Goal: Transaction & Acquisition: Purchase product/service

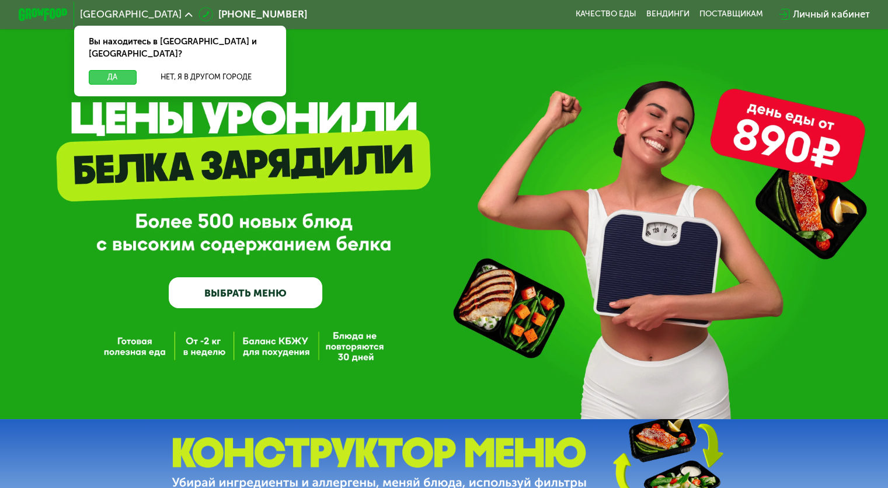
click at [112, 70] on button "Да" at bounding box center [112, 77] width 47 height 15
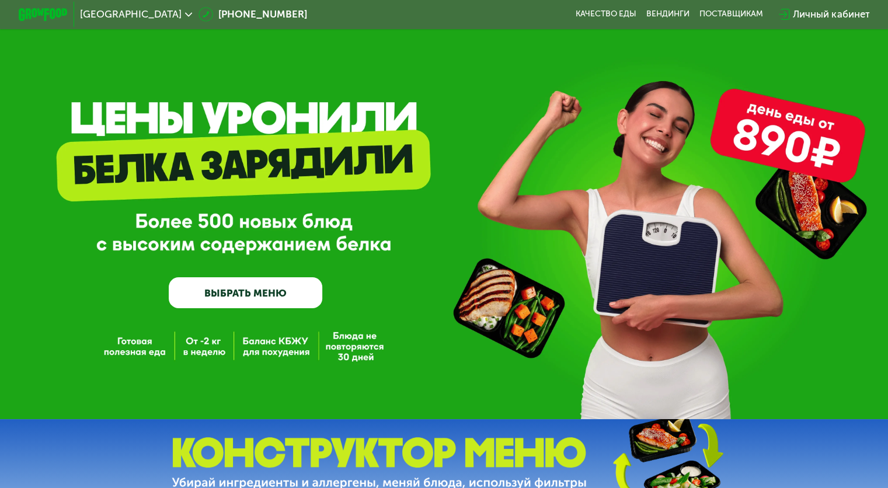
click at [251, 297] on link "ВЫБРАТЬ МЕНЮ" at bounding box center [246, 292] width 154 height 31
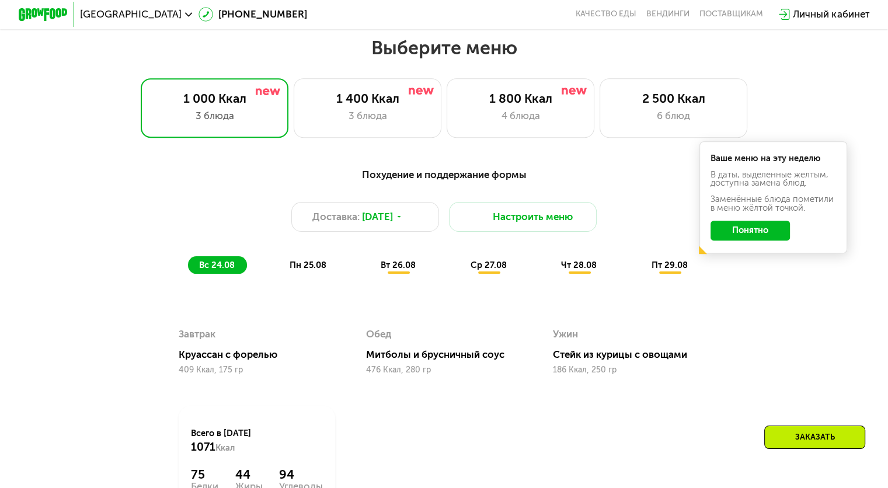
scroll to position [525, 0]
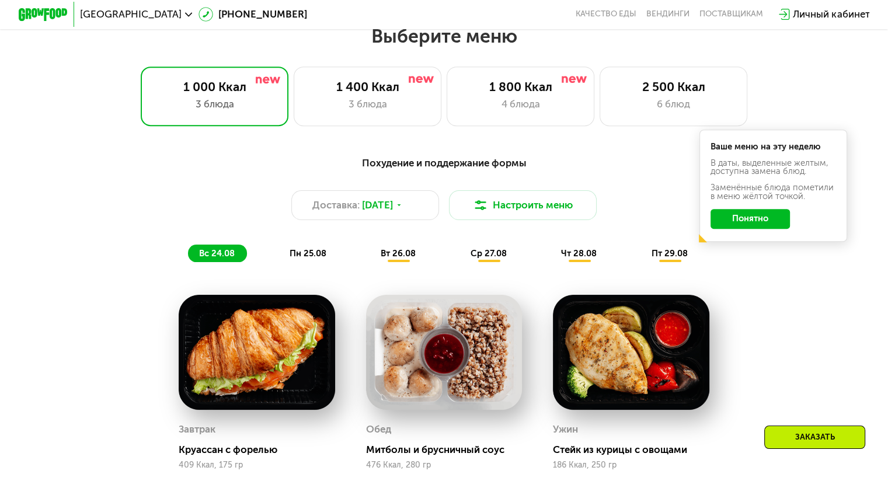
click at [761, 223] on button "Понятно" at bounding box center [749, 219] width 79 height 20
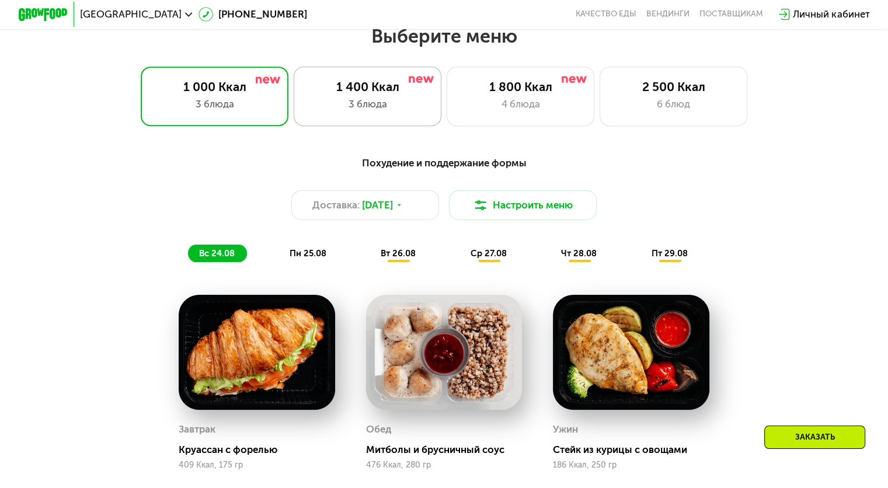
click at [369, 109] on div "3 блюда" at bounding box center [367, 104] width 122 height 15
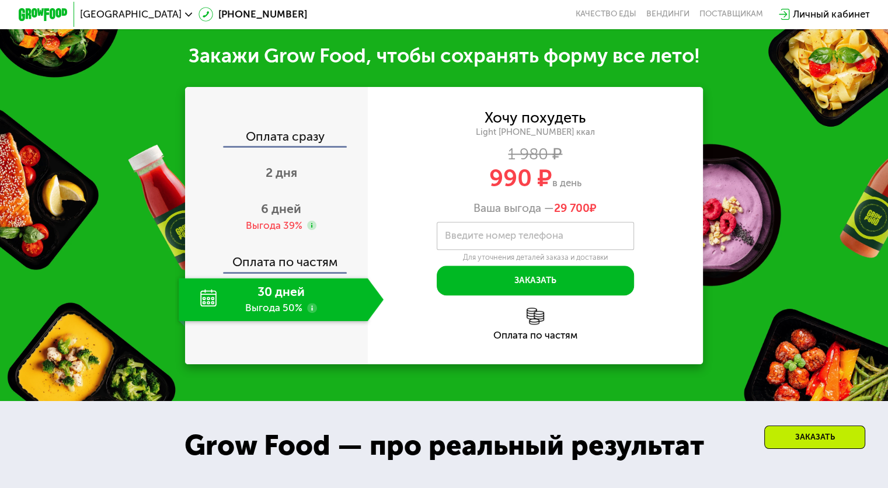
scroll to position [1167, 0]
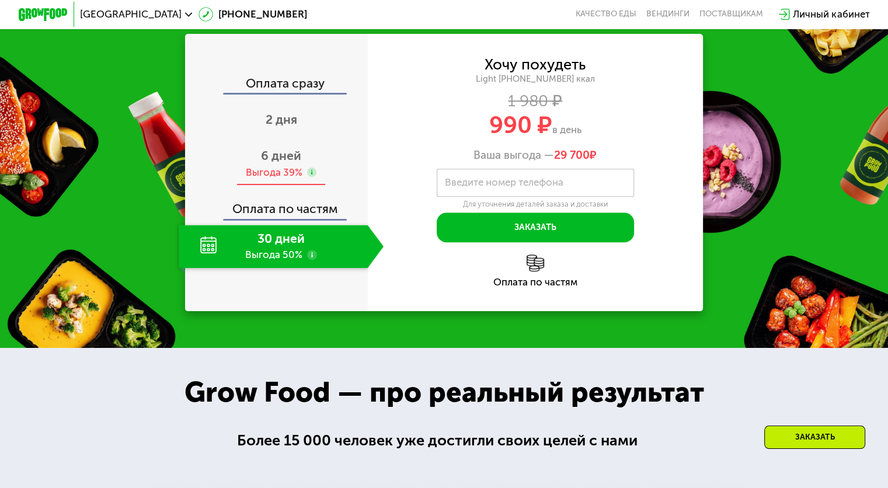
click at [313, 177] on use at bounding box center [312, 173] width 10 height 10
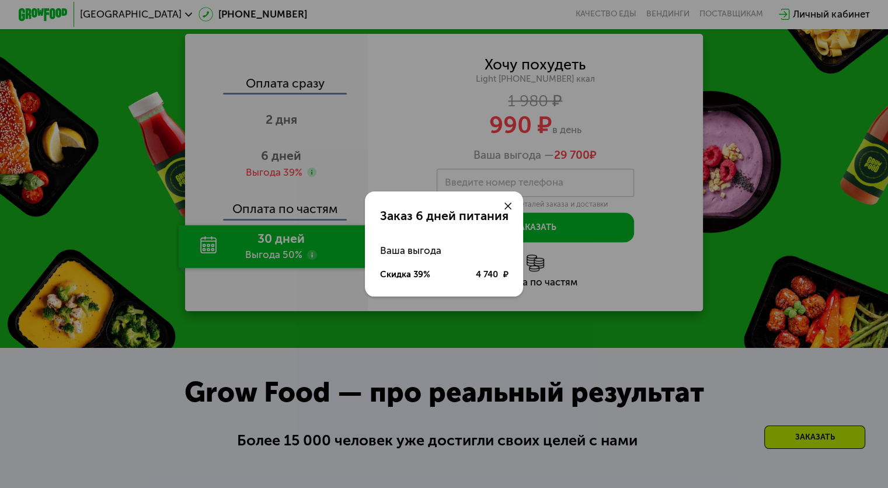
click at [508, 207] on icon at bounding box center [508, 207] width 8 height 8
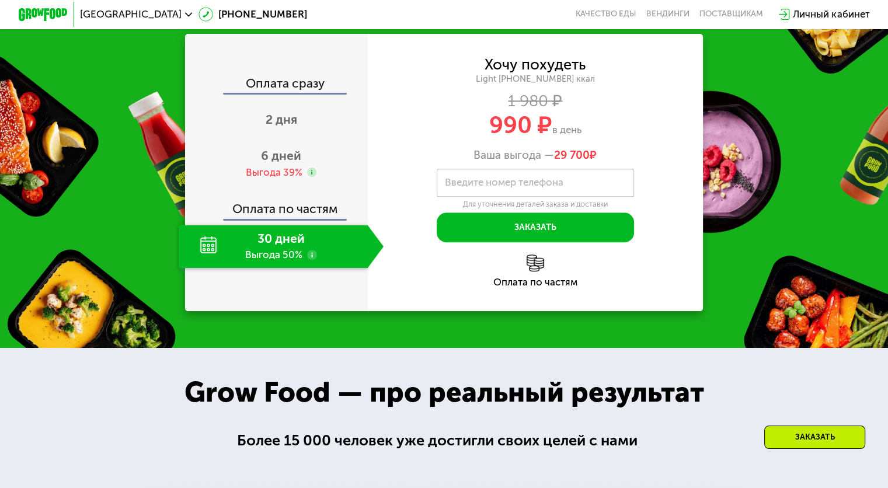
click at [512, 139] on span "990 ₽" at bounding box center [520, 125] width 63 height 28
click at [284, 127] on span "2 дня" at bounding box center [282, 119] width 32 height 15
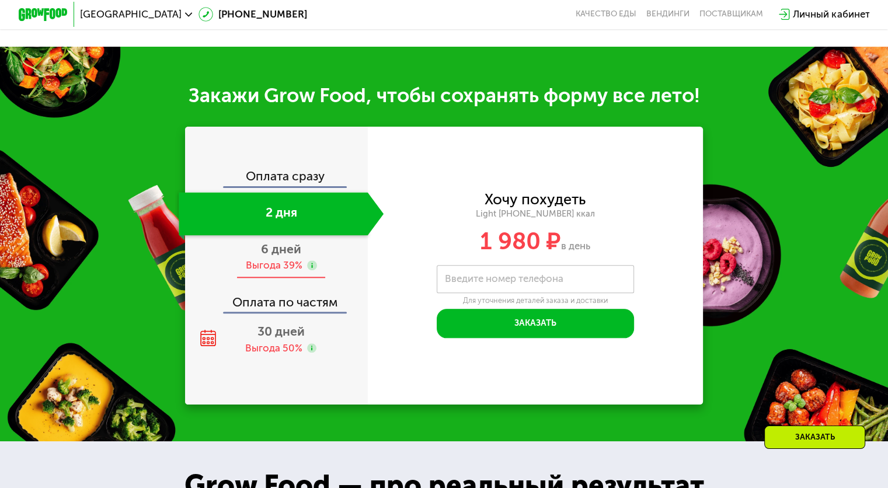
click at [275, 272] on div "Выгода 39%" at bounding box center [273, 265] width 57 height 13
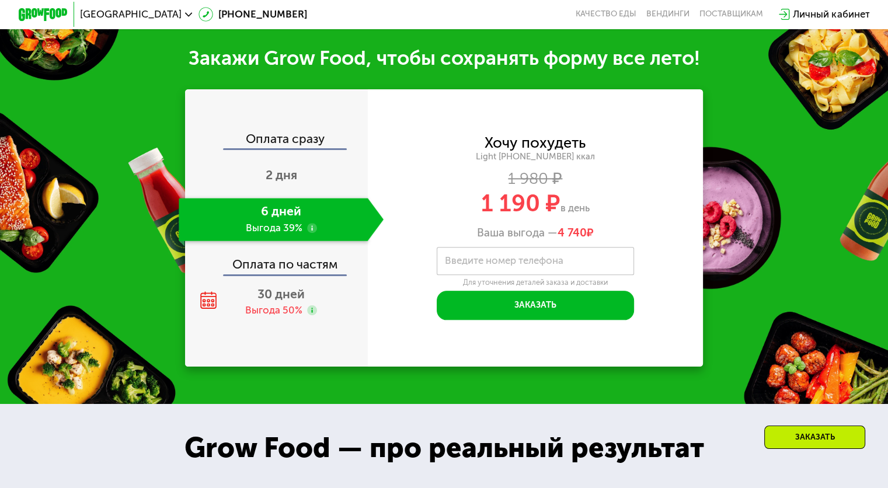
scroll to position [1167, 0]
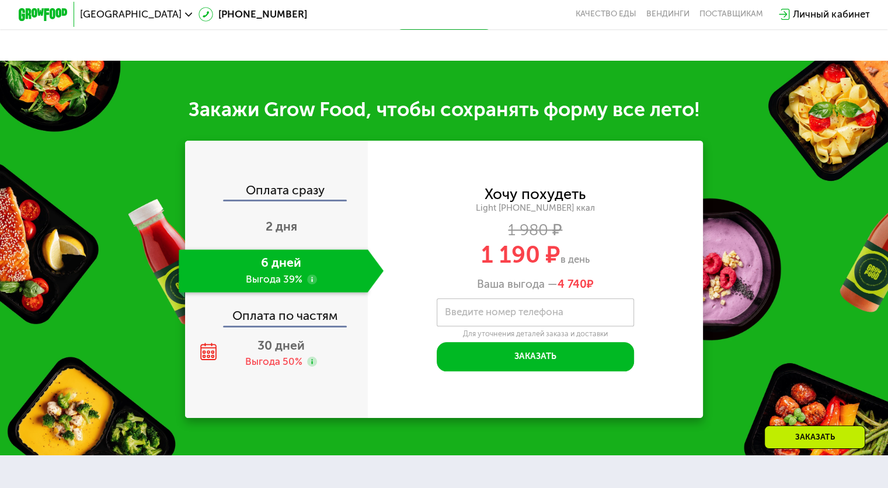
click at [563, 205] on div "Light [PHONE_NUMBER] ккал" at bounding box center [536, 208] width 336 height 11
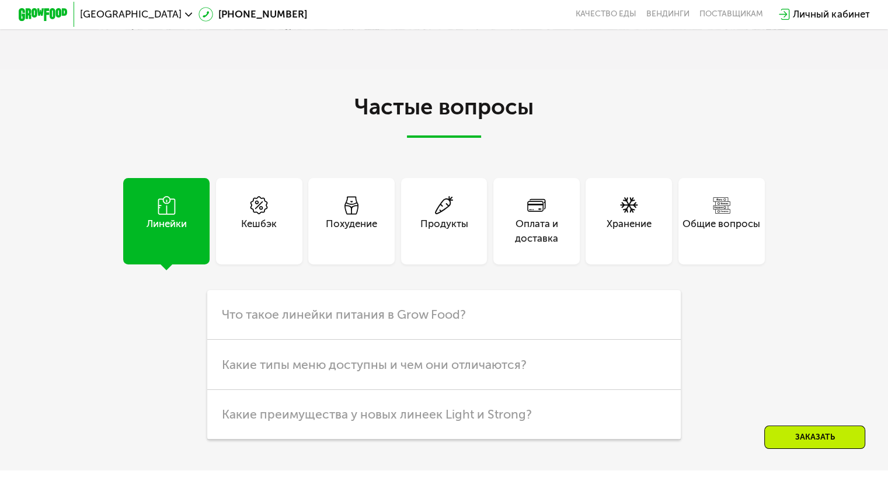
scroll to position [2918, 0]
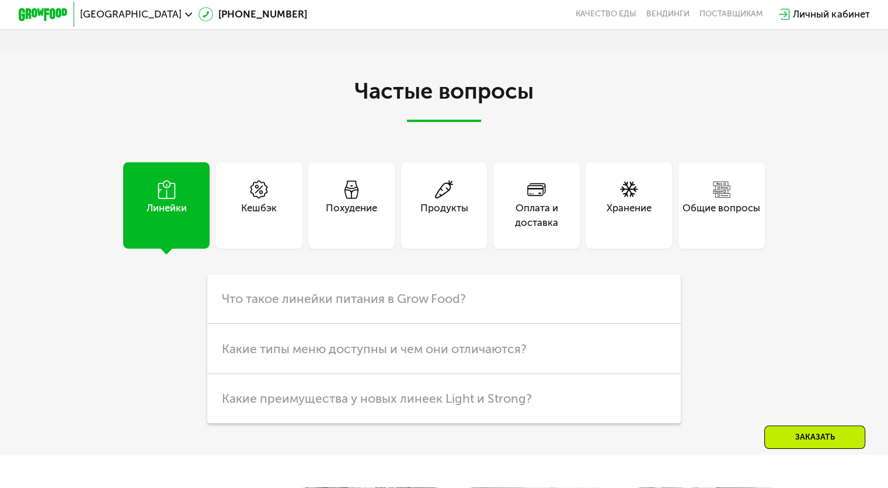
click at [378, 226] on div "Похудение" at bounding box center [351, 205] width 86 height 86
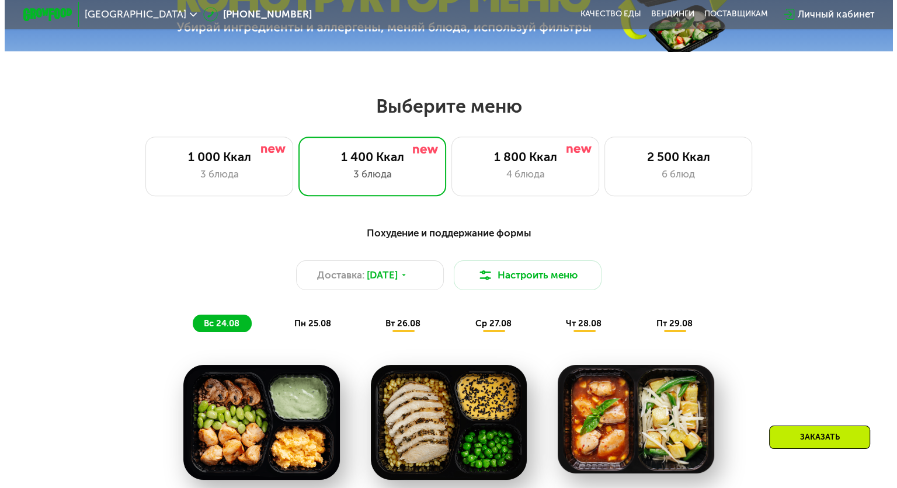
scroll to position [467, 0]
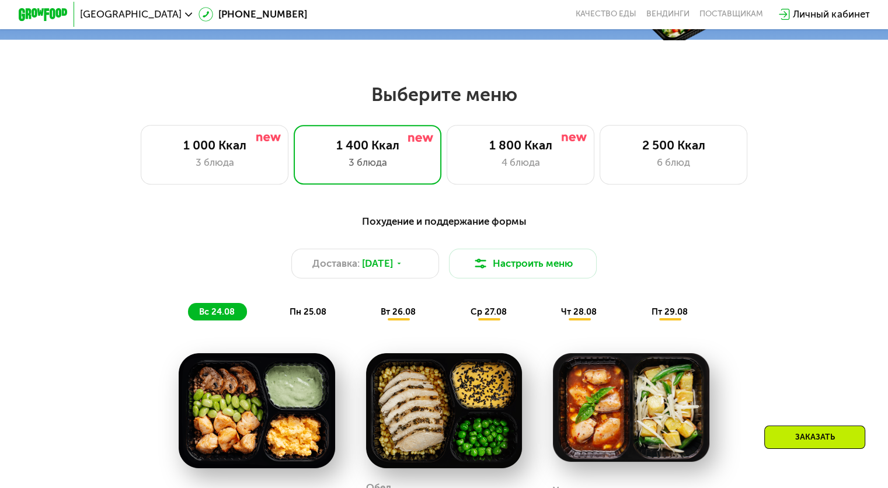
click at [434, 225] on div "Похудение и поддержание формы" at bounding box center [444, 221] width 730 height 15
click at [408, 267] on div "Доставка: [DATE]" at bounding box center [365, 264] width 148 height 30
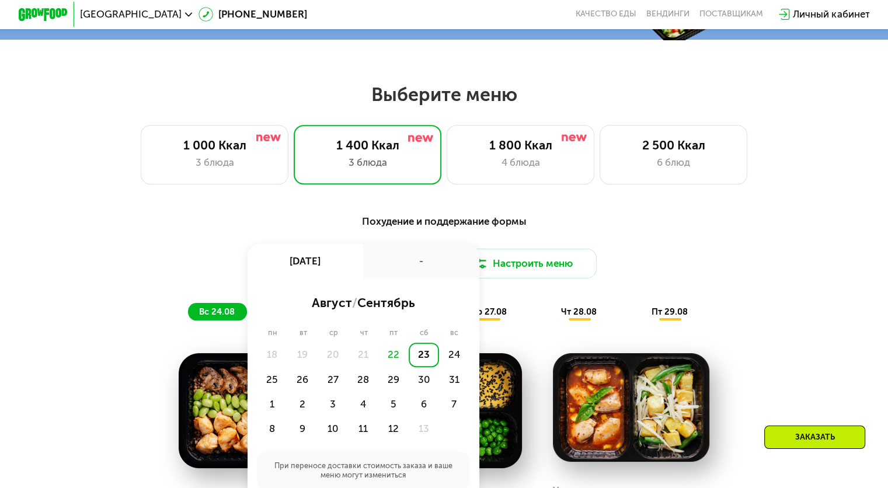
click at [408, 267] on div "-" at bounding box center [421, 261] width 116 height 34
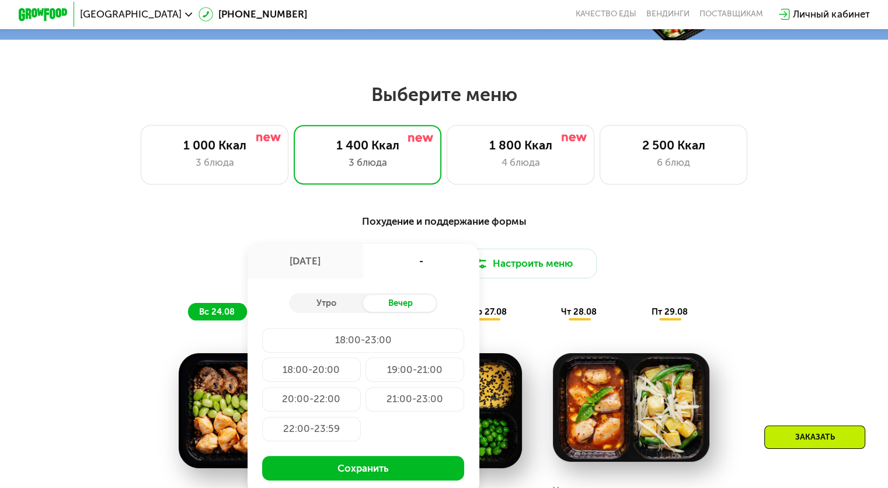
click at [409, 309] on div "Вечер" at bounding box center [400, 304] width 74 height 18
click at [365, 409] on div "20:00-22:00" at bounding box center [414, 399] width 99 height 25
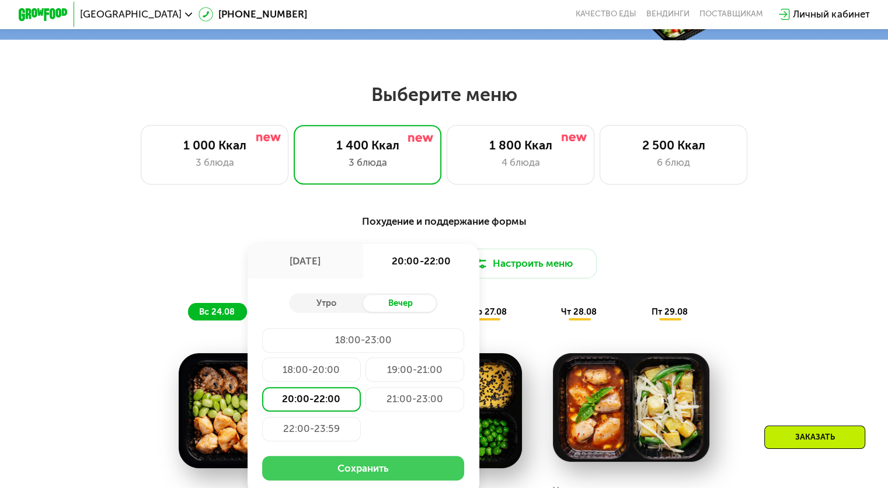
click at [304, 470] on button "Сохранить" at bounding box center [363, 468] width 202 height 25
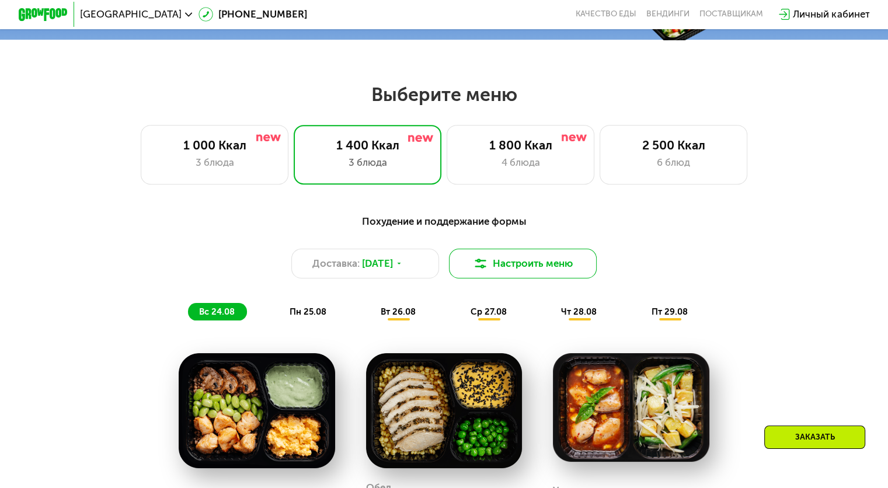
click at [521, 275] on button "Настроить меню" at bounding box center [523, 264] width 148 height 30
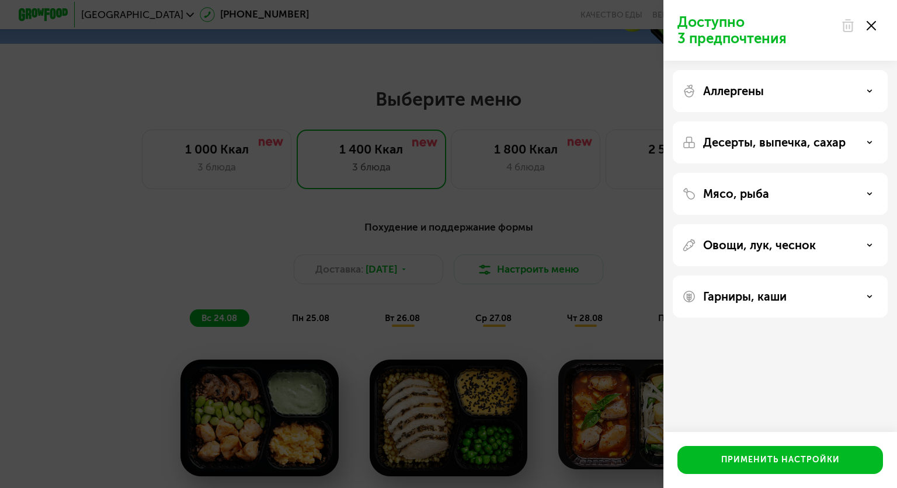
click at [798, 97] on div "Аллергены" at bounding box center [780, 91] width 196 height 14
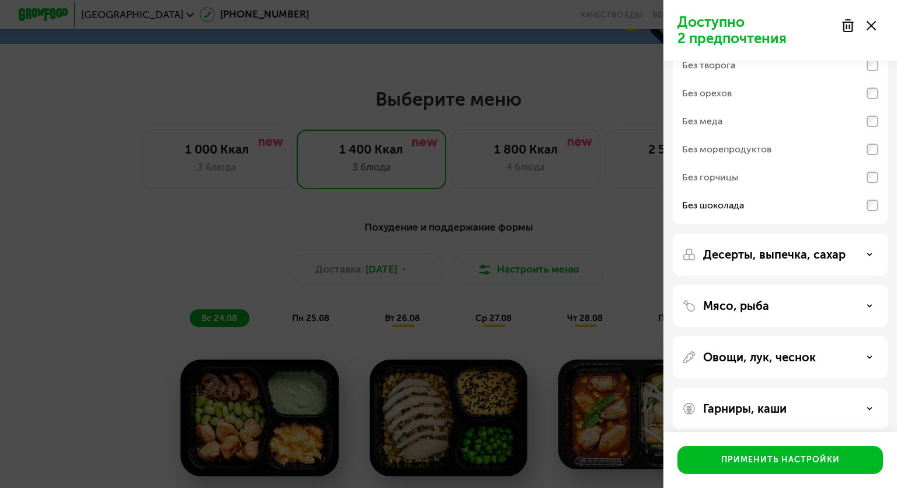
scroll to position [75, 0]
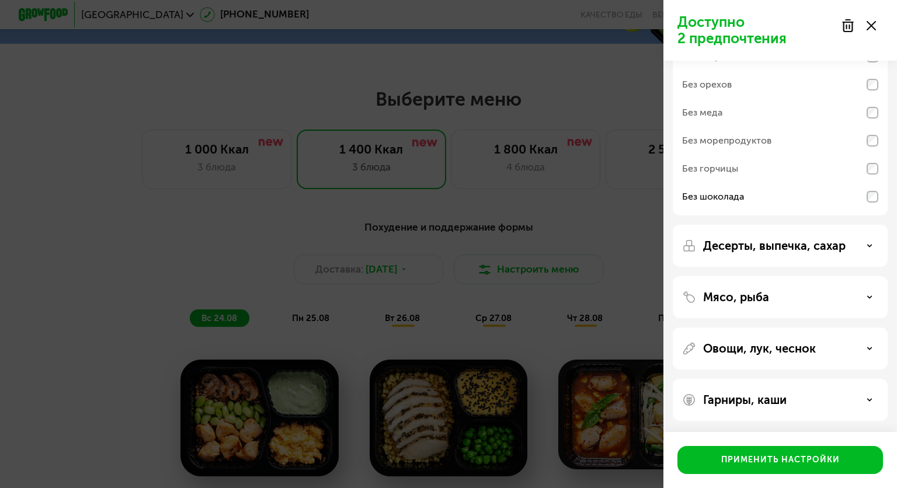
click at [818, 240] on p "Десерты, выпечка, сахар" at bounding box center [774, 246] width 142 height 14
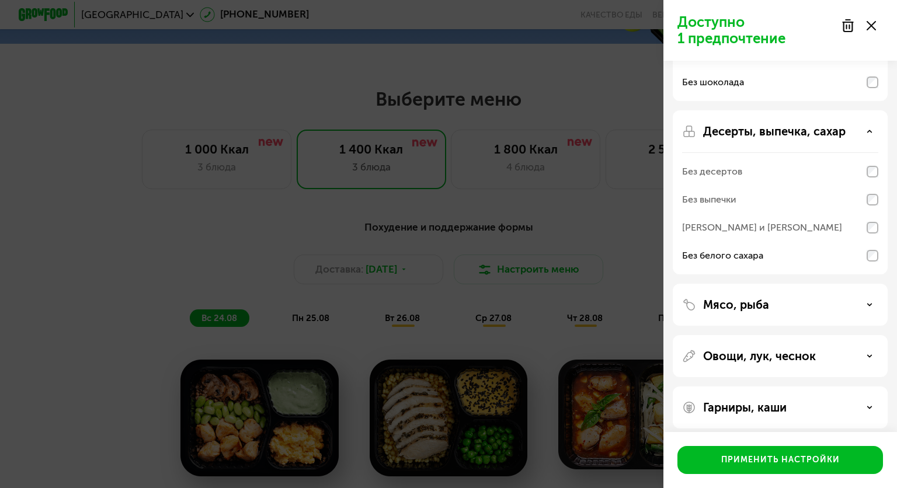
scroll to position [197, 0]
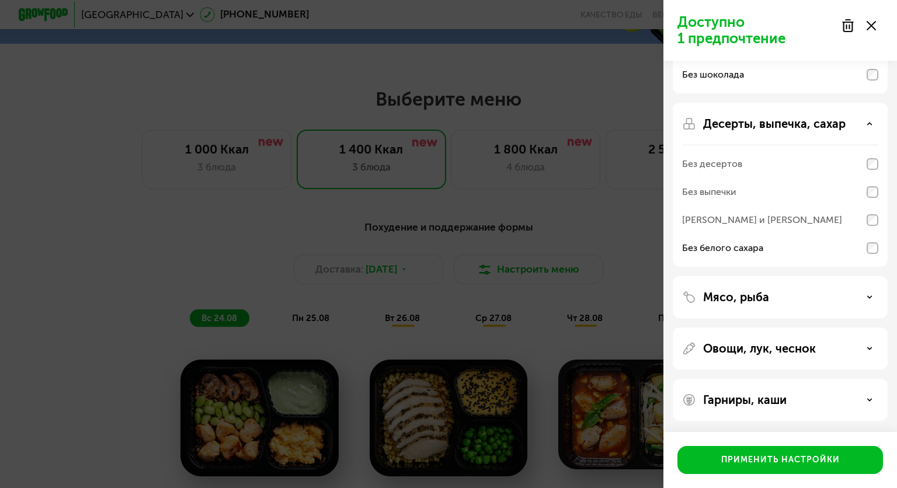
click at [782, 403] on p "Гарниры, каши" at bounding box center [744, 400] width 83 height 14
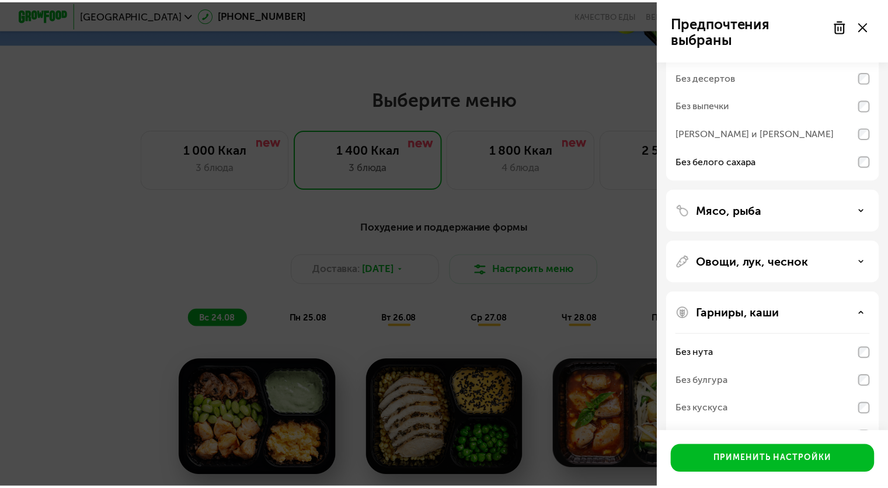
scroll to position [347, 0]
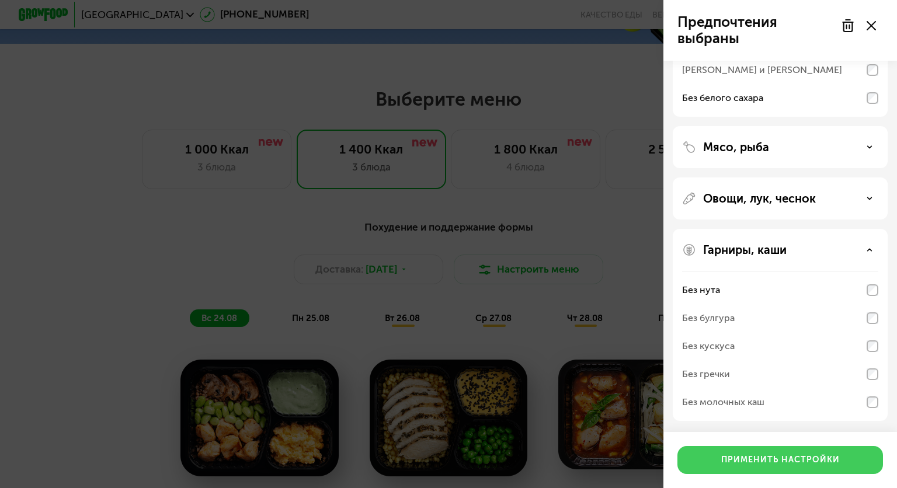
click at [763, 470] on button "Применить настройки" at bounding box center [779, 460] width 205 height 28
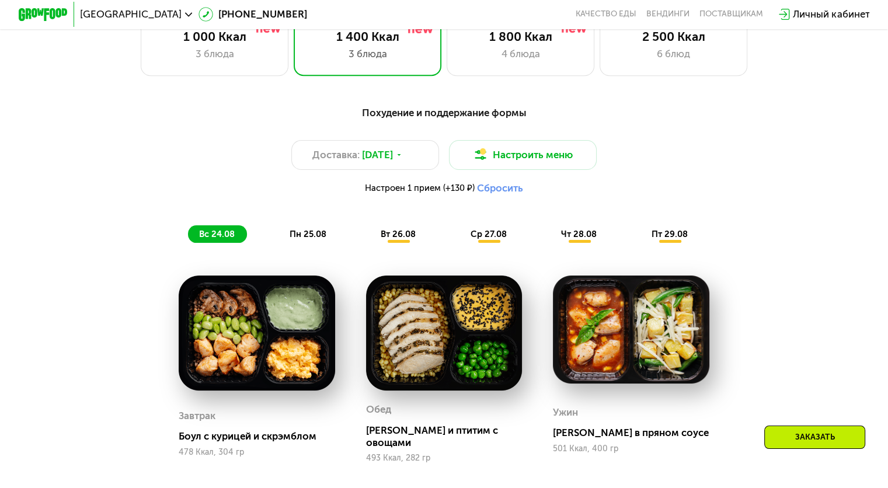
scroll to position [584, 0]
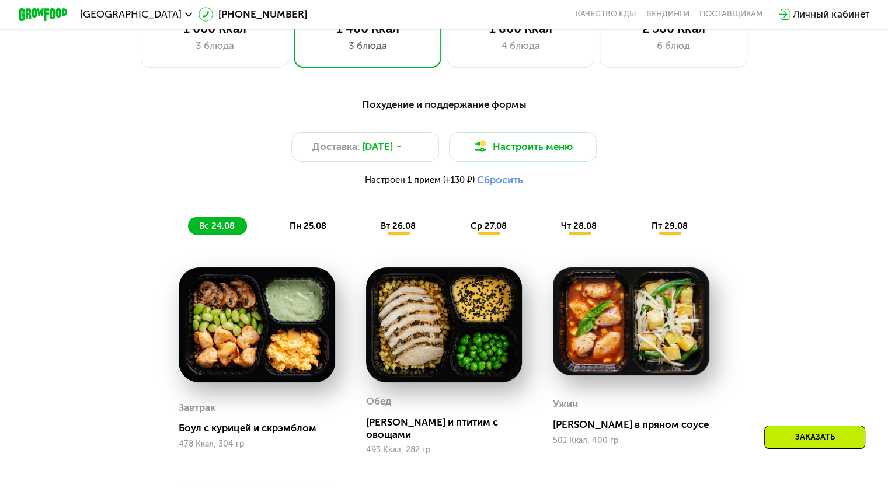
click at [496, 185] on button "Сбросить" at bounding box center [500, 180] width 46 height 12
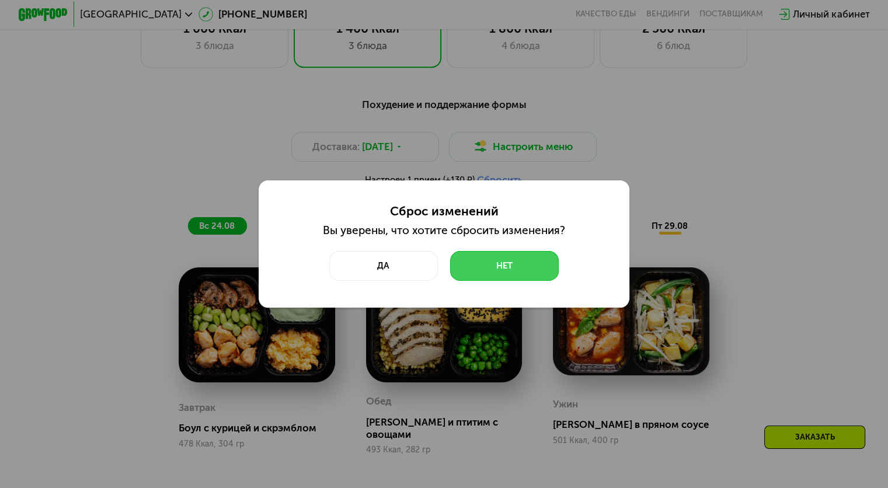
click at [484, 274] on button "Нет" at bounding box center [504, 266] width 109 height 30
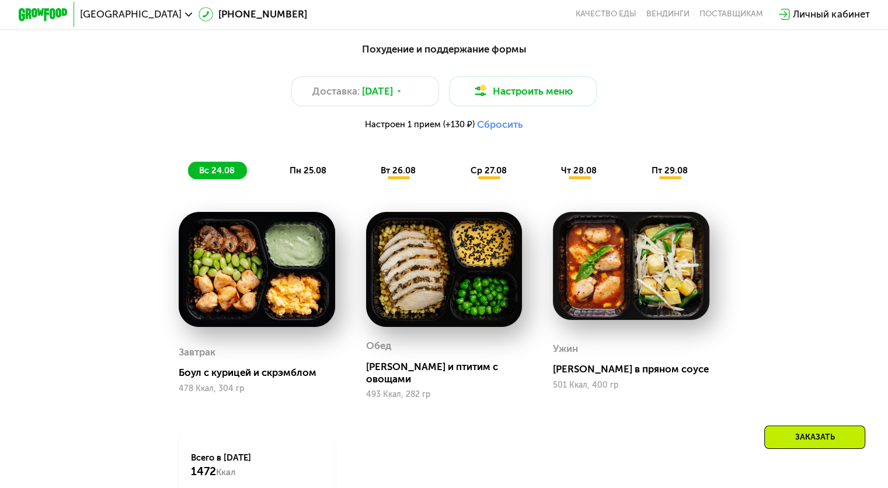
scroll to position [642, 0]
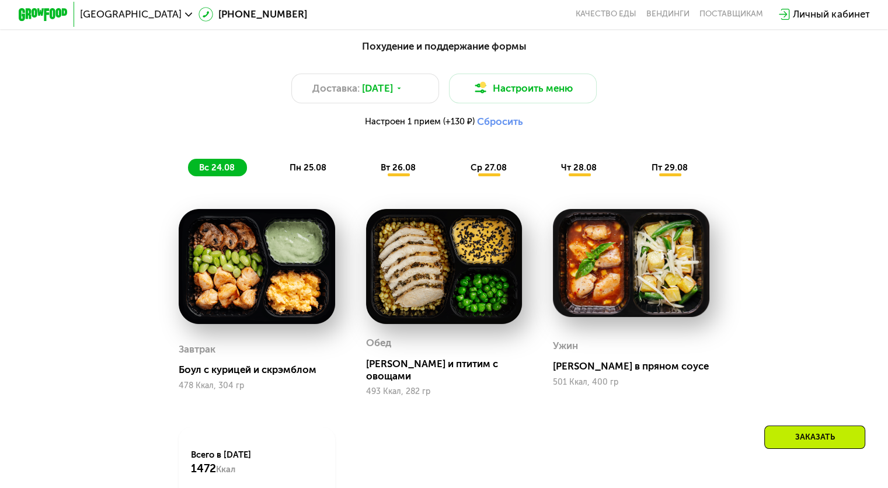
click at [226, 245] on img at bounding box center [257, 266] width 156 height 115
click at [229, 283] on img at bounding box center [257, 266] width 156 height 115
click at [217, 376] on div "Боул с курицей и скрэмблом" at bounding box center [262, 370] width 166 height 12
click at [188, 359] on div "Завтрак" at bounding box center [197, 349] width 37 height 19
click at [264, 367] on div "Боул с курицей и скрэмблом" at bounding box center [262, 370] width 166 height 12
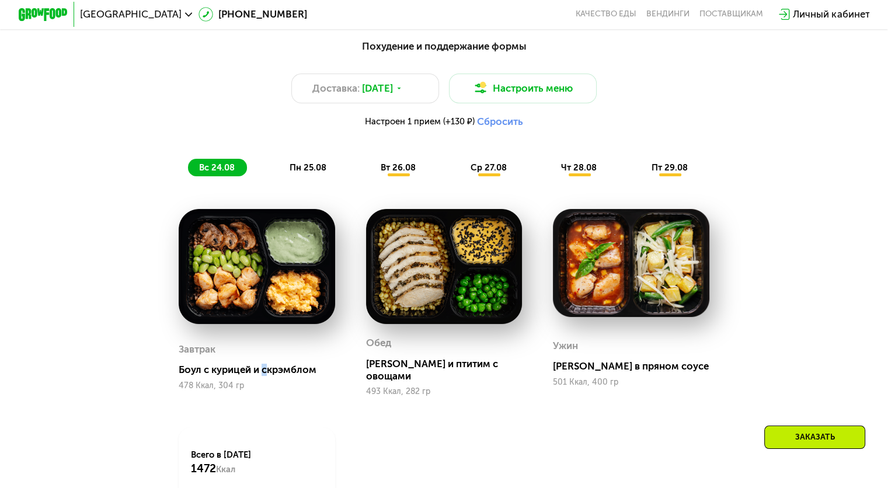
click at [264, 376] on div "Боул с курицей и скрэмблом" at bounding box center [262, 370] width 166 height 12
click at [165, 378] on div "Завтрак Боул с курицей и скрэмблом 478 Ккал, 304 гр" at bounding box center [256, 302] width 187 height 218
click at [207, 269] on img at bounding box center [257, 266] width 156 height 115
click at [198, 253] on img at bounding box center [257, 266] width 156 height 115
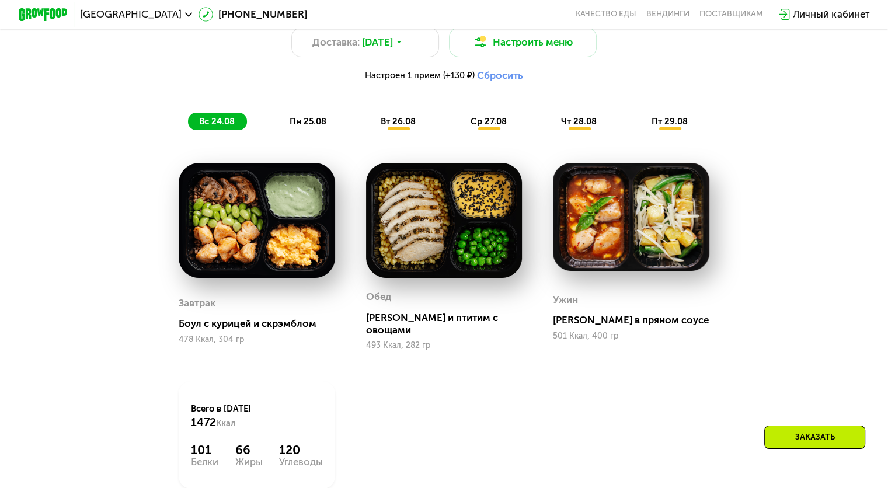
scroll to position [759, 0]
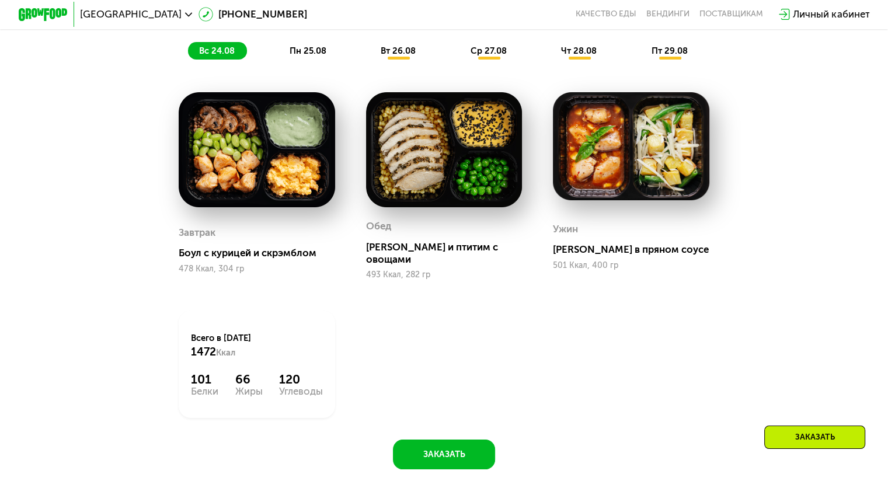
click at [244, 397] on div "Всего в [DATE] 1472 Ккал 101 Белки 66 Жиры 120 Углеводы" at bounding box center [257, 364] width 156 height 107
click at [224, 375] on div "101 Белки 66 Жиры 120 Углеводы" at bounding box center [256, 384] width 131 height 25
click at [196, 378] on div "101" at bounding box center [204, 379] width 27 height 15
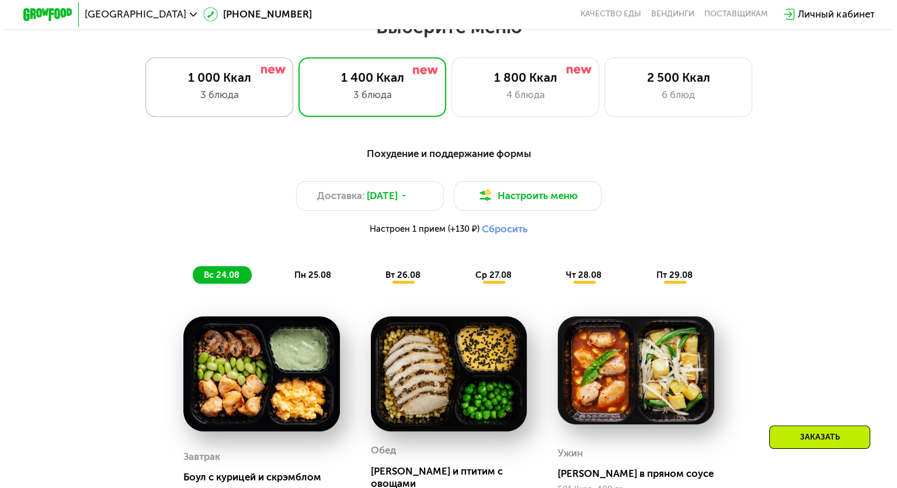
scroll to position [525, 0]
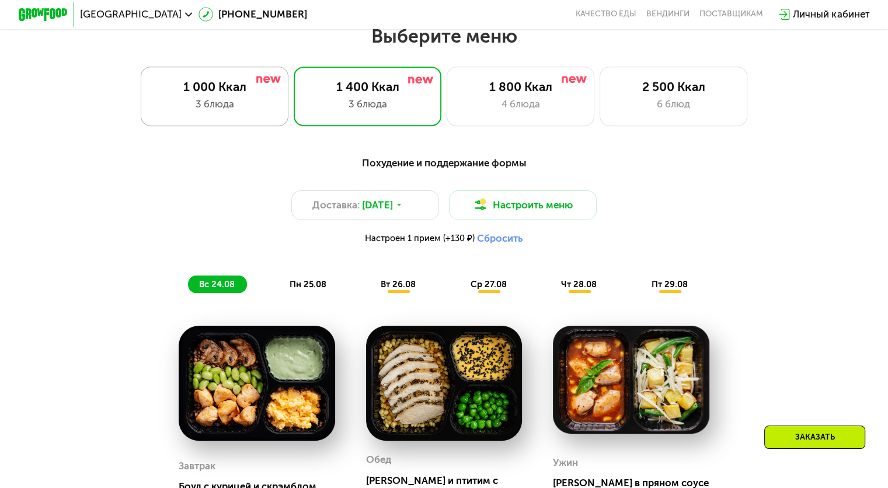
click at [294, 118] on div "1 000 Ккал 3 блюда" at bounding box center [368, 96] width 148 height 59
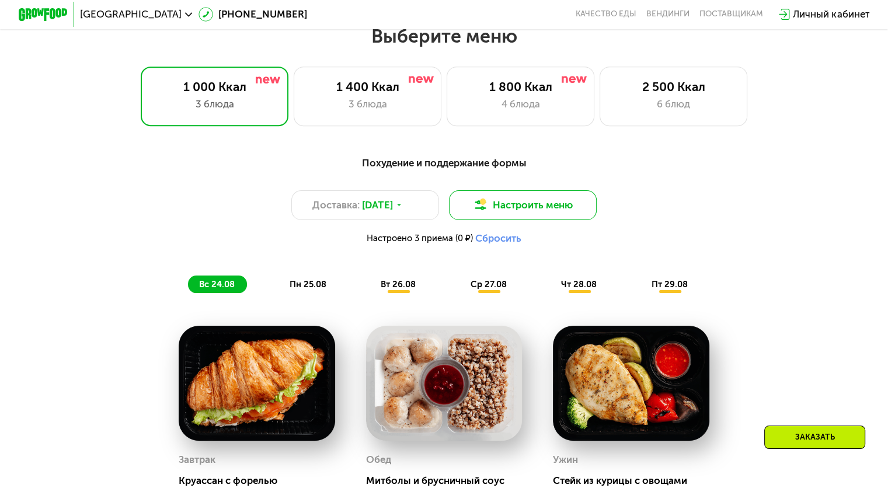
click at [516, 212] on button "Настроить меню" at bounding box center [523, 205] width 148 height 30
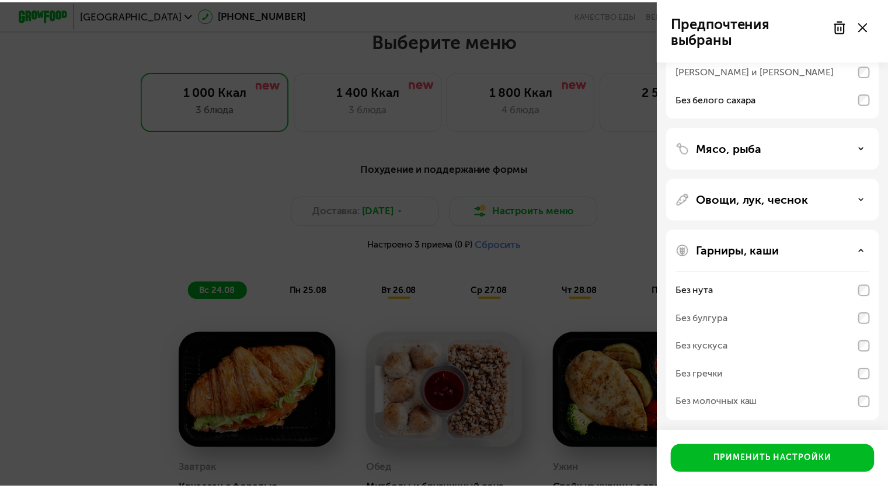
scroll to position [347, 0]
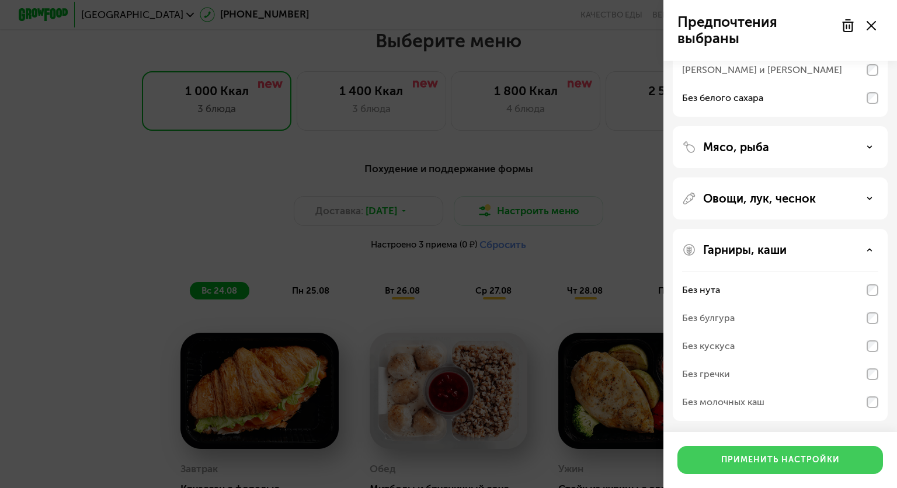
click at [737, 454] on div "Применить настройки" at bounding box center [780, 460] width 118 height 12
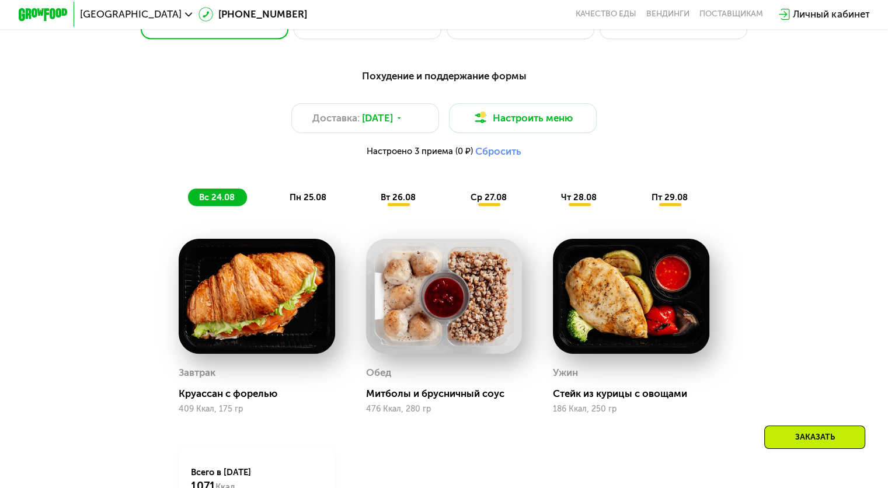
scroll to position [700, 0]
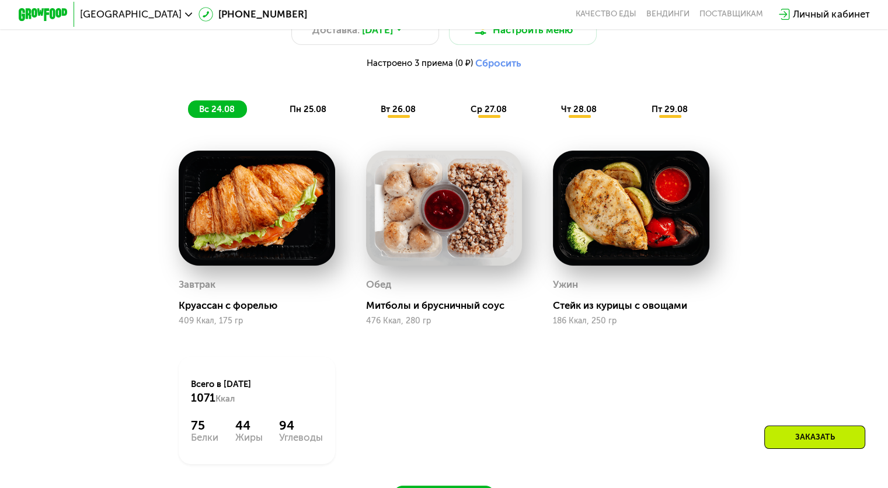
click at [319, 114] on span "пн 25.08" at bounding box center [308, 109] width 37 height 11
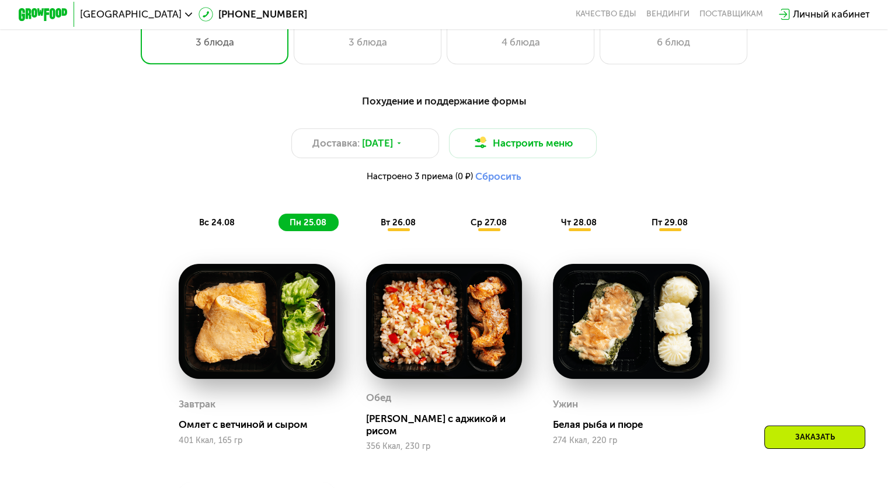
scroll to position [584, 0]
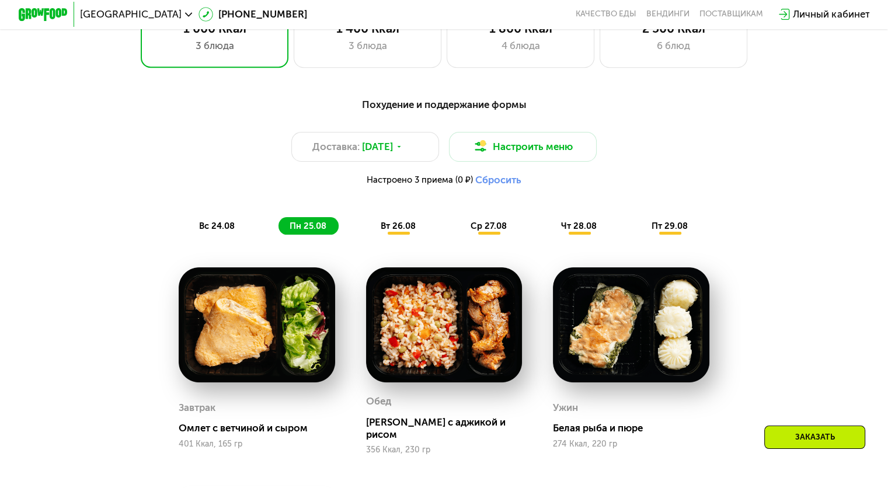
click at [399, 229] on span "вт 26.08" at bounding box center [398, 226] width 35 height 11
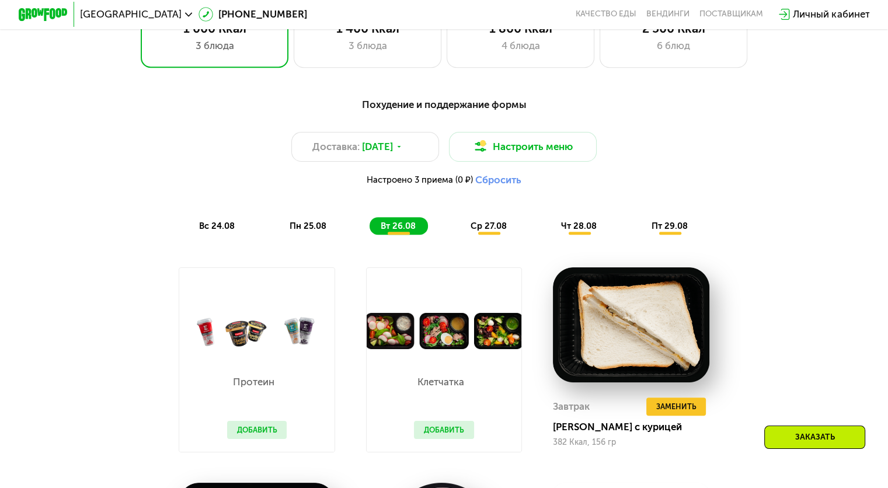
scroll to position [700, 0]
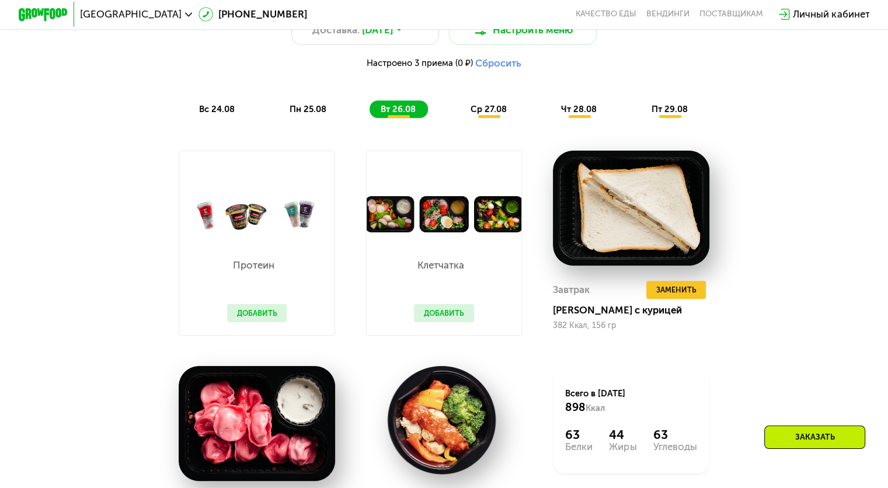
click at [277, 217] on img at bounding box center [256, 214] width 155 height 36
click at [677, 294] on span "Заменить" at bounding box center [675, 290] width 40 height 12
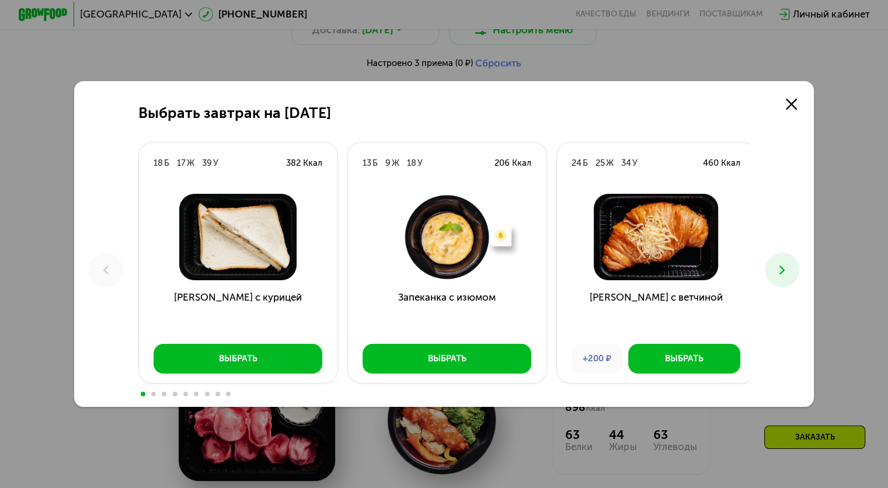
click at [787, 274] on icon at bounding box center [782, 270] width 15 height 15
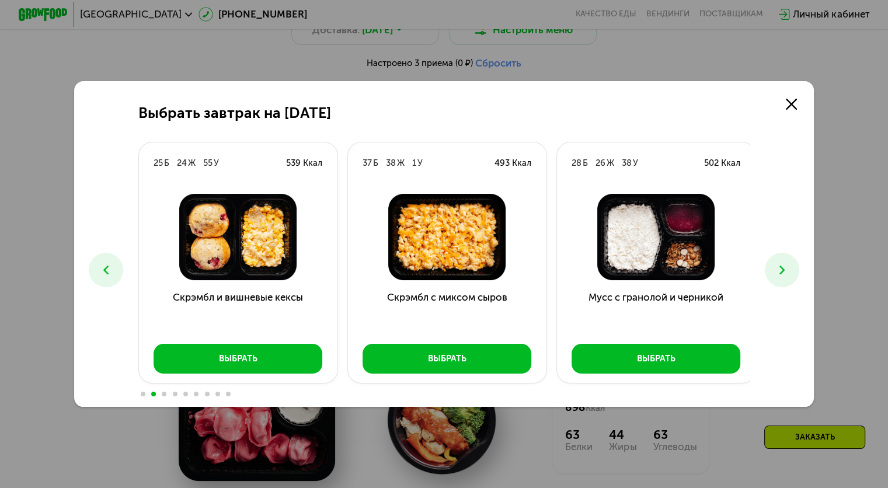
click at [794, 271] on button at bounding box center [782, 270] width 34 height 34
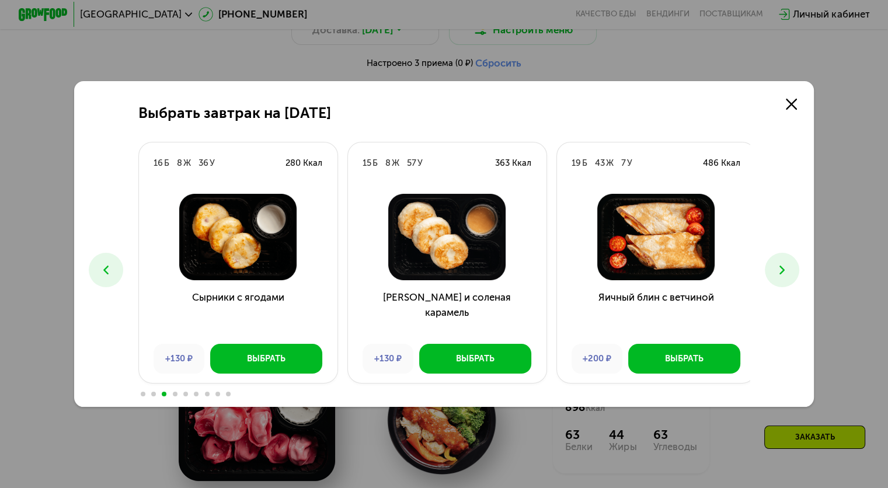
click at [768, 261] on div "Выбрать завтрак на [DATE] Б 17 Ж 39 У 382 Ккал Сэндвич с курицей Выбрать 13 Б 9…" at bounding box center [444, 244] width 740 height 326
click at [789, 271] on icon at bounding box center [782, 270] width 15 height 15
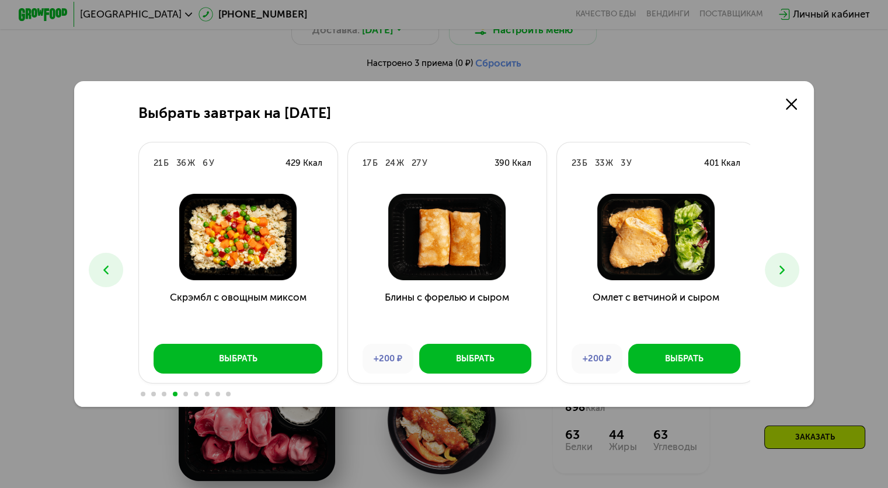
click at [784, 270] on use at bounding box center [781, 270] width 5 height 9
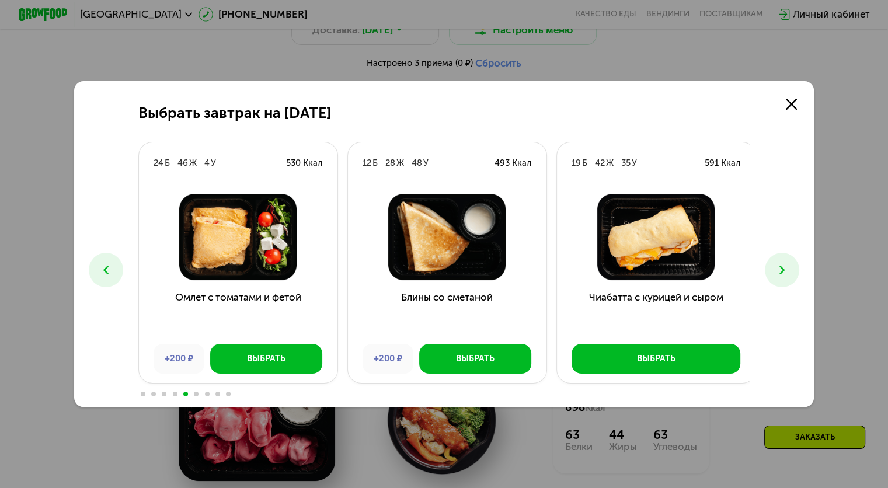
click at [784, 268] on use at bounding box center [781, 270] width 5 height 9
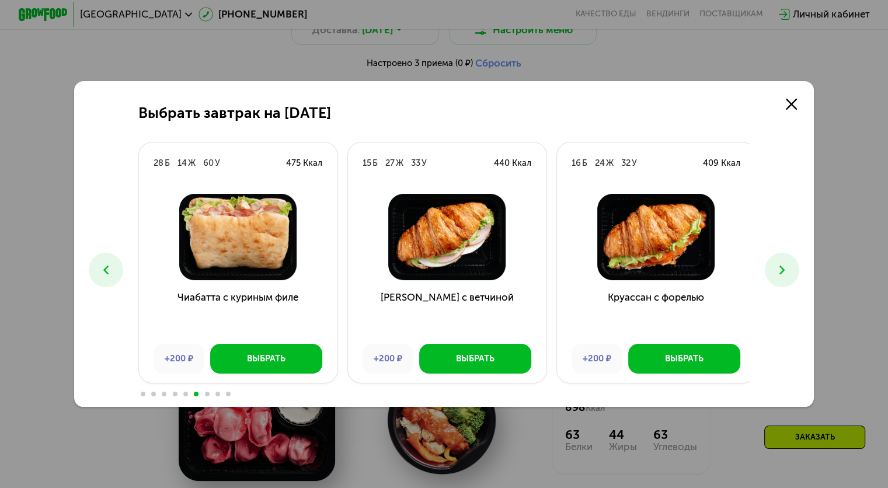
click at [784, 268] on use at bounding box center [781, 270] width 5 height 9
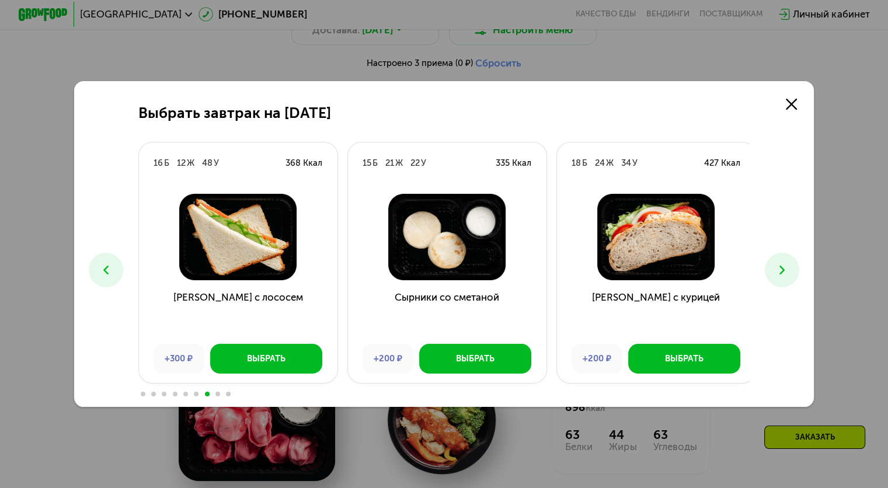
click at [784, 267] on use at bounding box center [781, 270] width 5 height 9
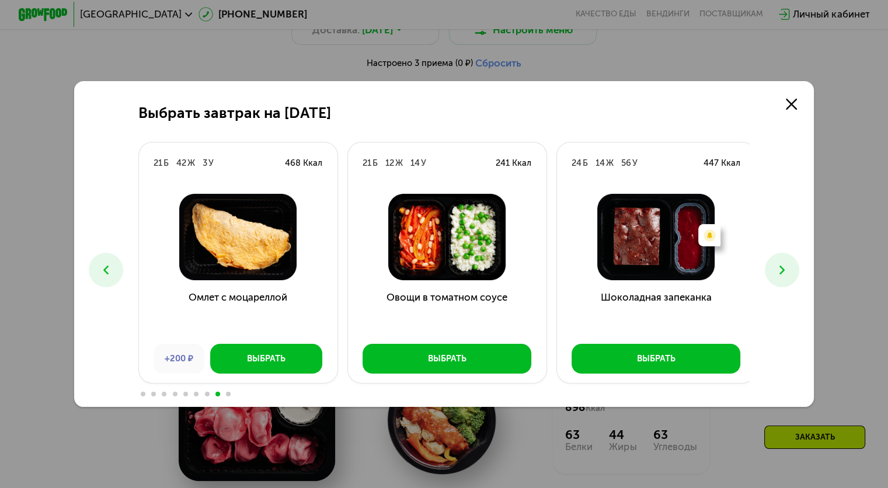
click at [781, 266] on icon at bounding box center [782, 270] width 15 height 15
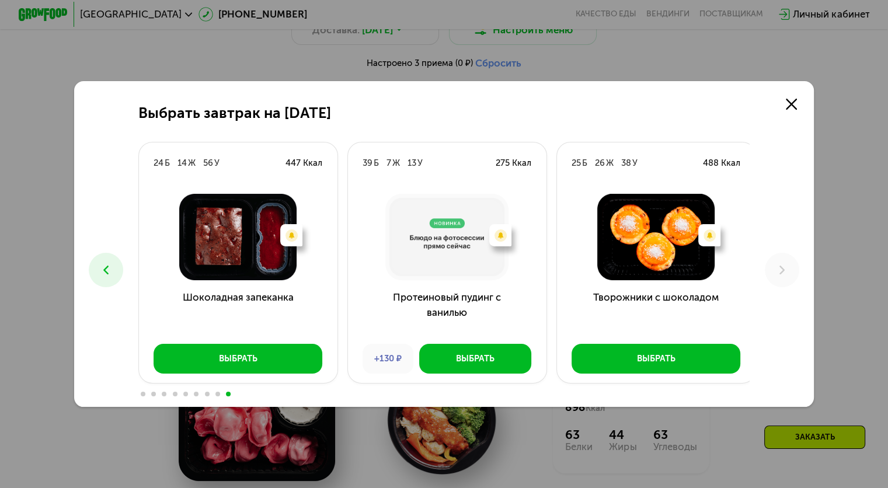
click at [103, 270] on icon at bounding box center [106, 270] width 15 height 15
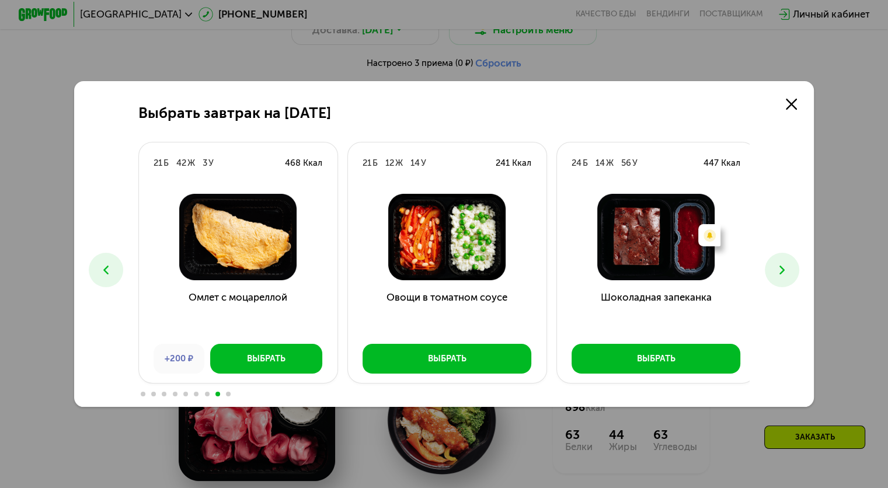
click at [103, 270] on icon at bounding box center [106, 270] width 15 height 15
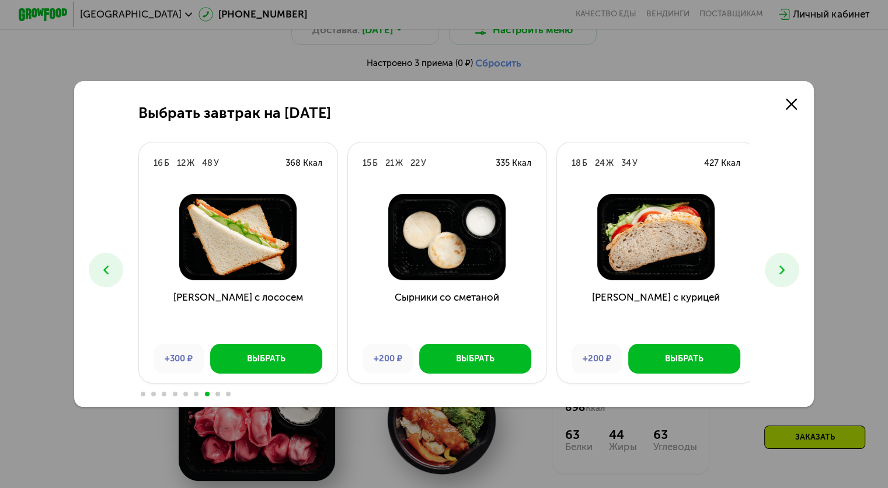
click at [103, 270] on icon at bounding box center [106, 270] width 15 height 15
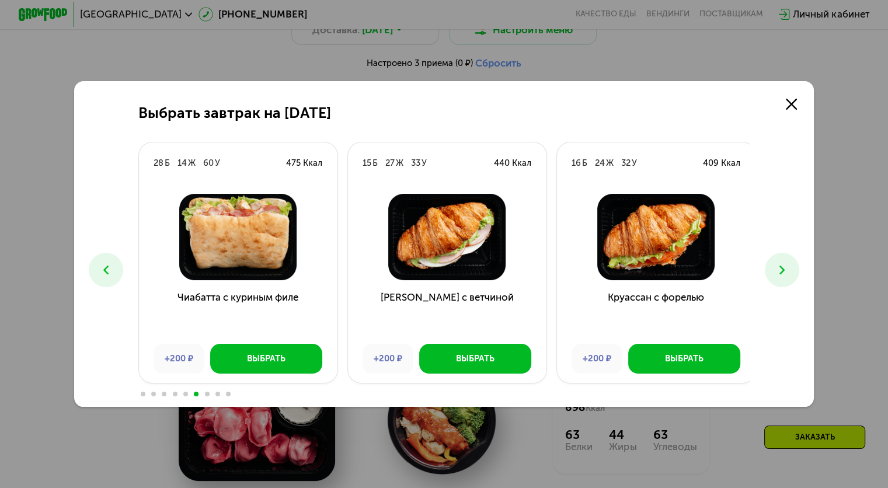
click at [103, 270] on icon at bounding box center [106, 270] width 15 height 15
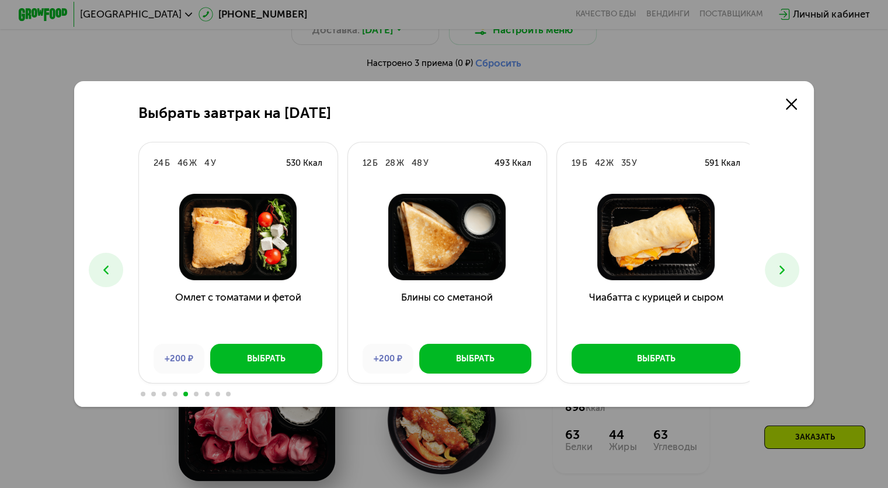
click at [103, 270] on icon at bounding box center [106, 270] width 15 height 15
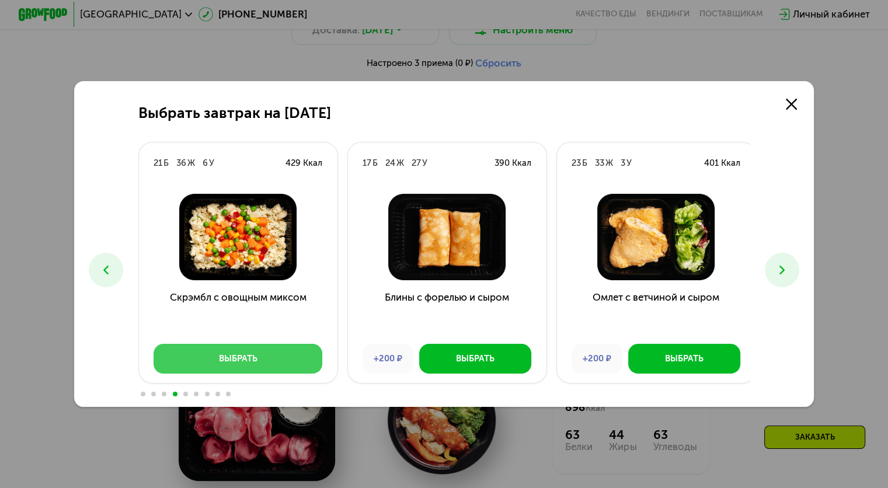
click at [228, 357] on div "Выбрать" at bounding box center [238, 359] width 39 height 12
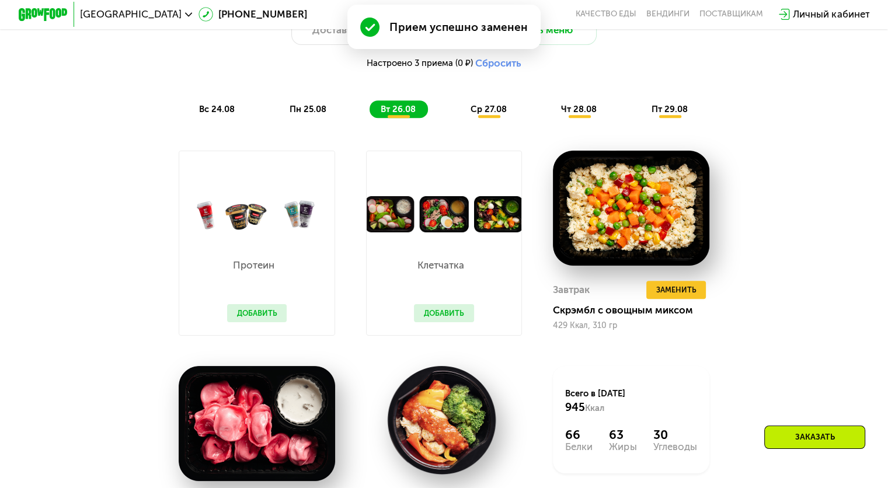
click at [453, 323] on button "Добавить" at bounding box center [444, 313] width 60 height 19
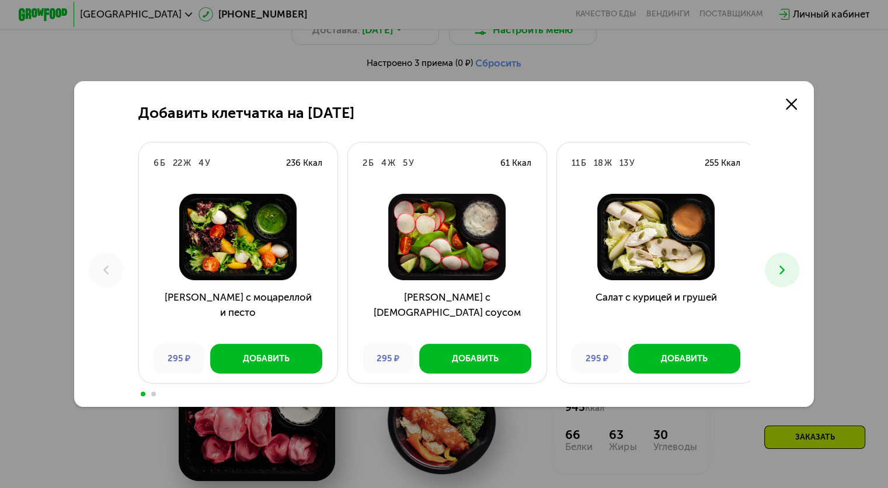
click at [786, 273] on icon at bounding box center [782, 270] width 15 height 15
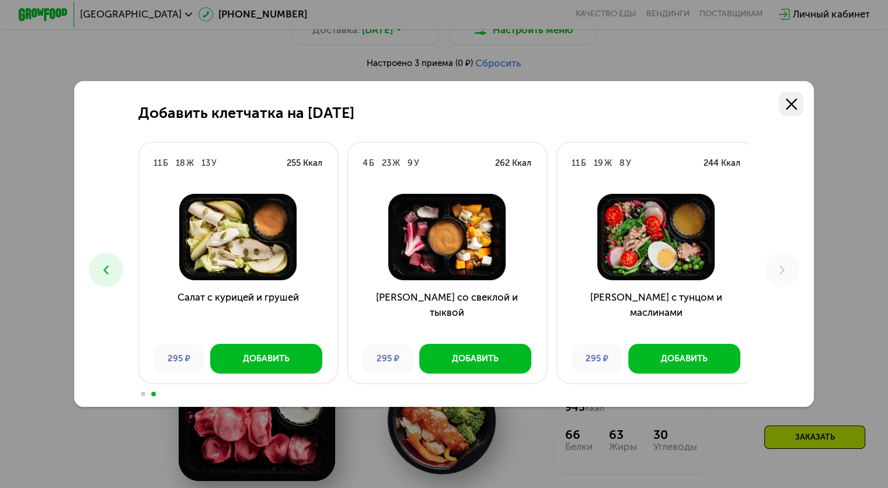
click at [797, 105] on use at bounding box center [791, 104] width 11 height 11
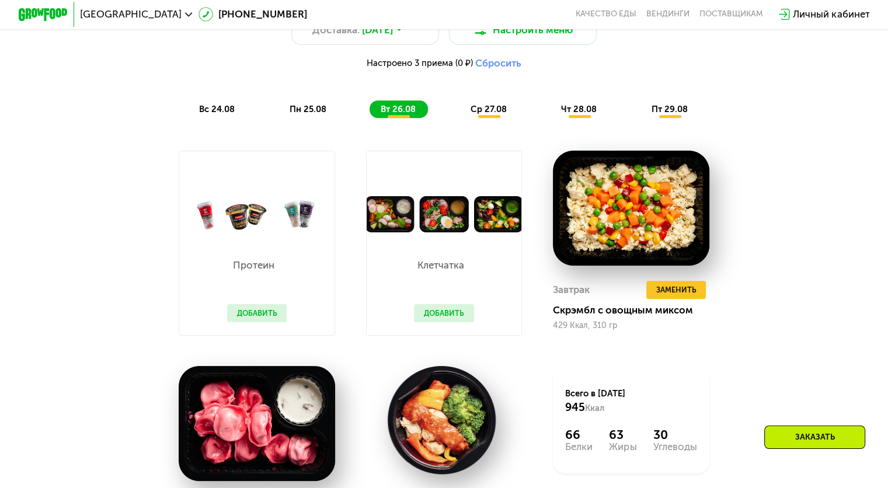
click at [275, 323] on button "Добавить" at bounding box center [257, 313] width 60 height 19
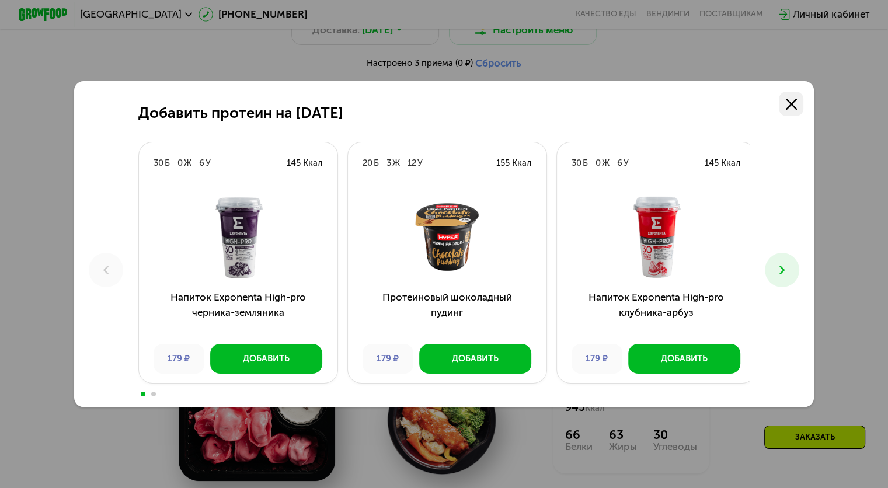
click at [796, 107] on icon at bounding box center [791, 104] width 11 height 11
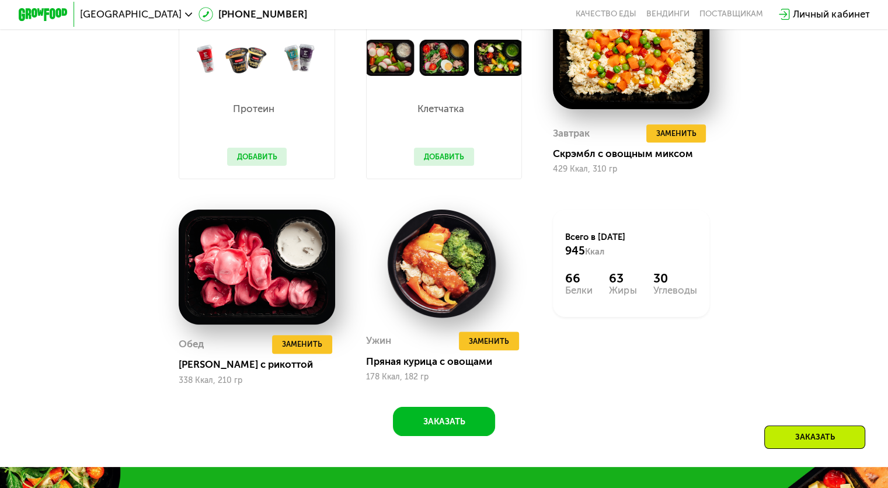
scroll to position [876, 0]
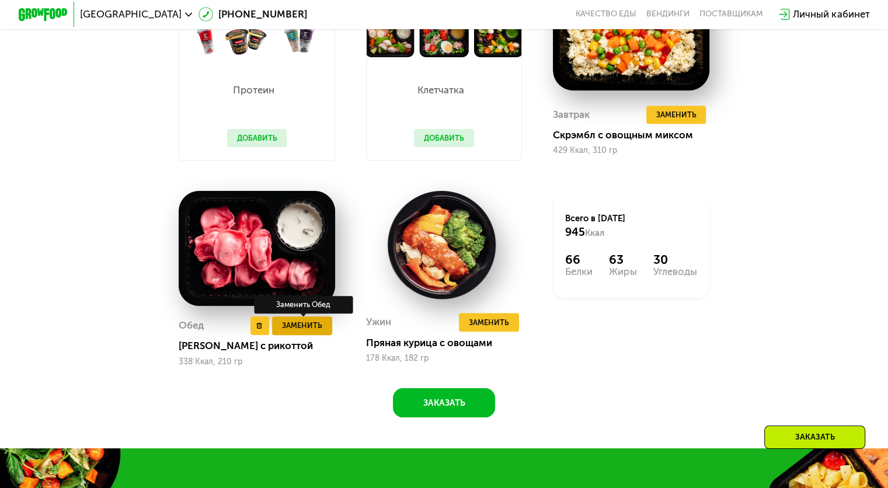
click at [309, 332] on span "Заменить" at bounding box center [302, 325] width 40 height 12
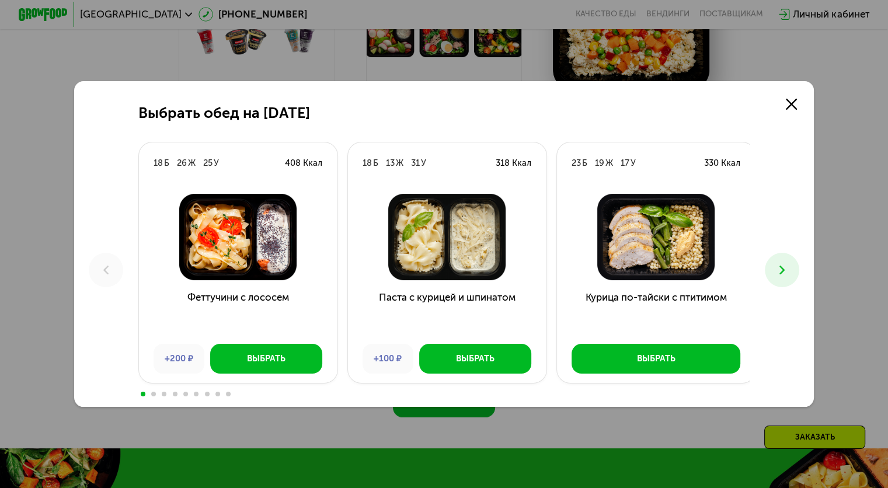
click at [799, 274] on button at bounding box center [782, 270] width 34 height 34
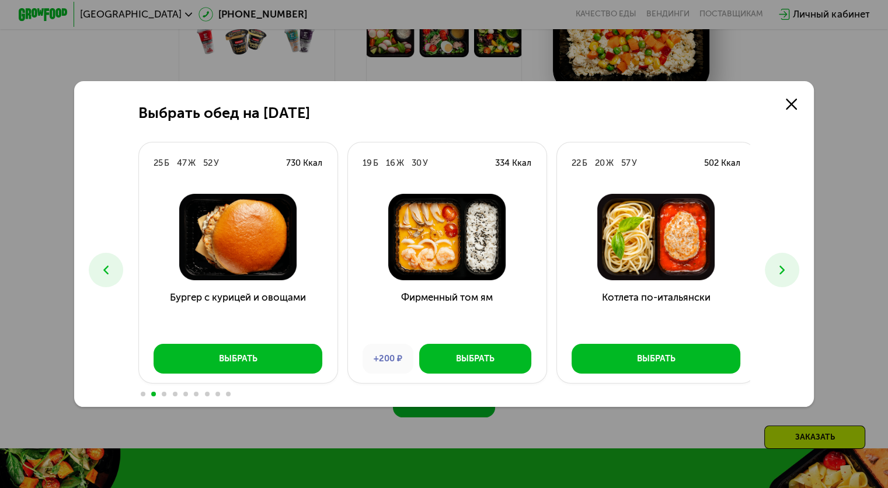
click at [782, 274] on icon at bounding box center [782, 270] width 15 height 15
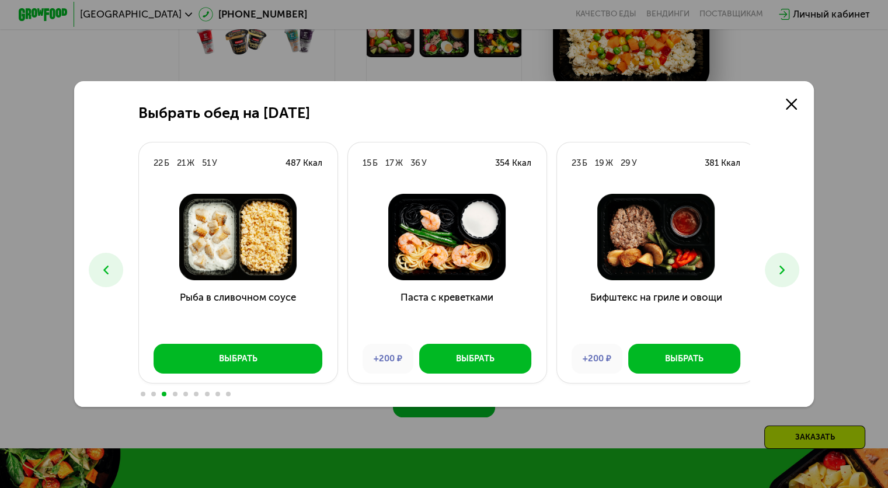
click at [782, 274] on icon at bounding box center [782, 270] width 15 height 15
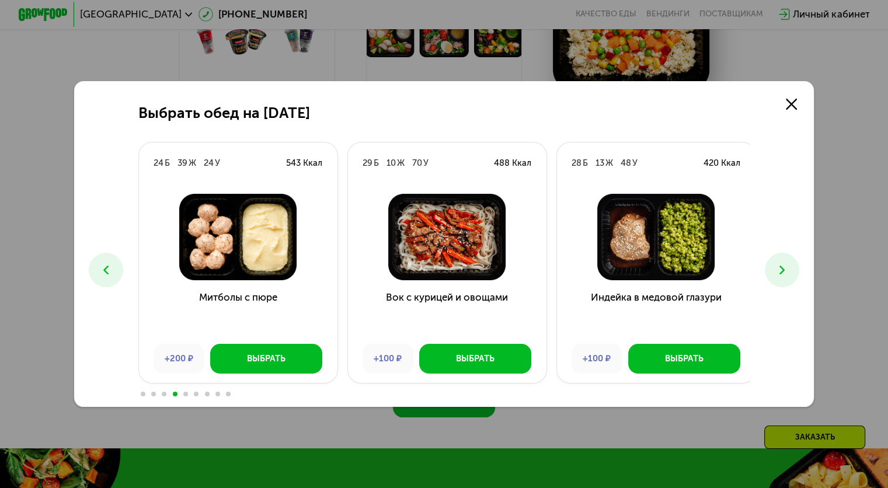
click at [782, 274] on icon at bounding box center [782, 270] width 15 height 15
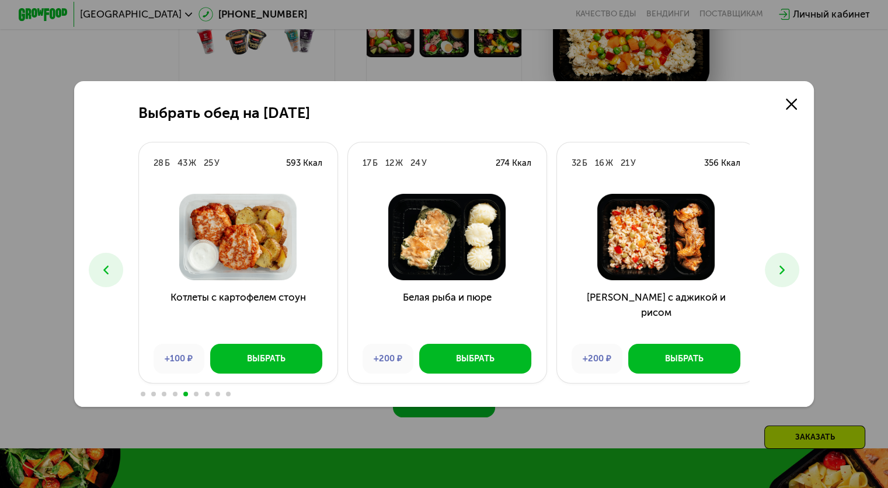
click at [782, 274] on icon at bounding box center [782, 270] width 15 height 15
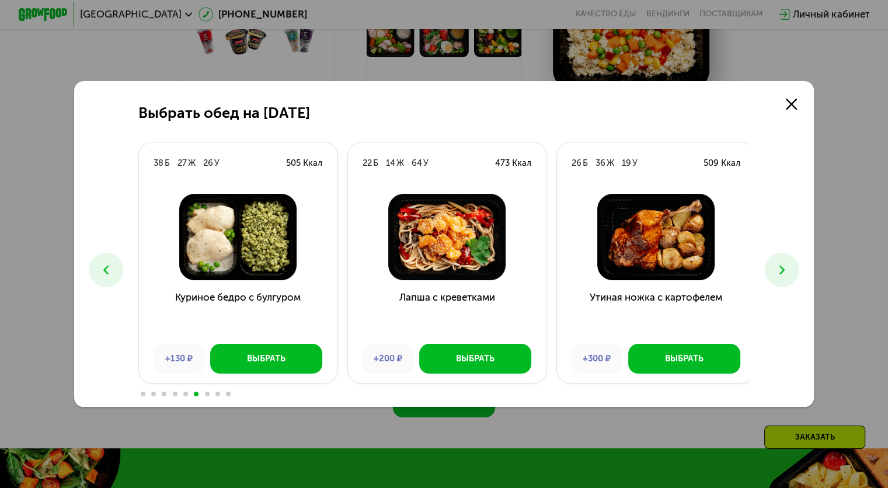
click at [782, 274] on icon at bounding box center [782, 270] width 15 height 15
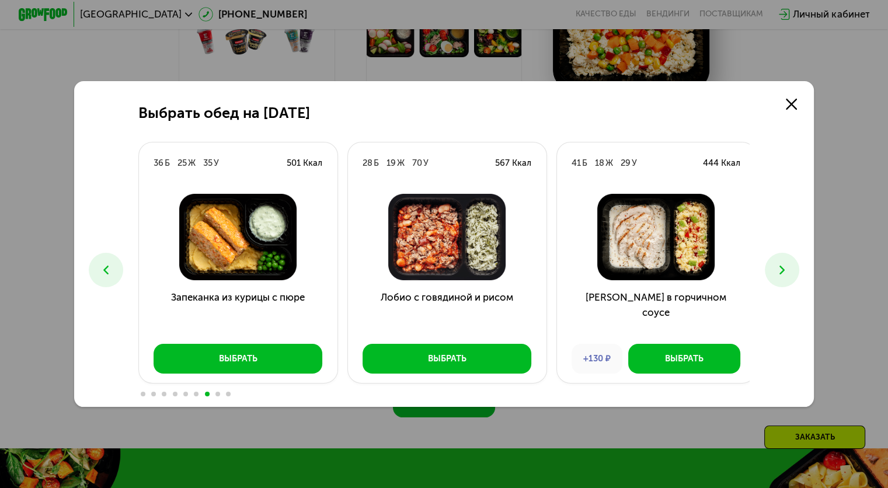
click at [775, 272] on button at bounding box center [782, 270] width 34 height 34
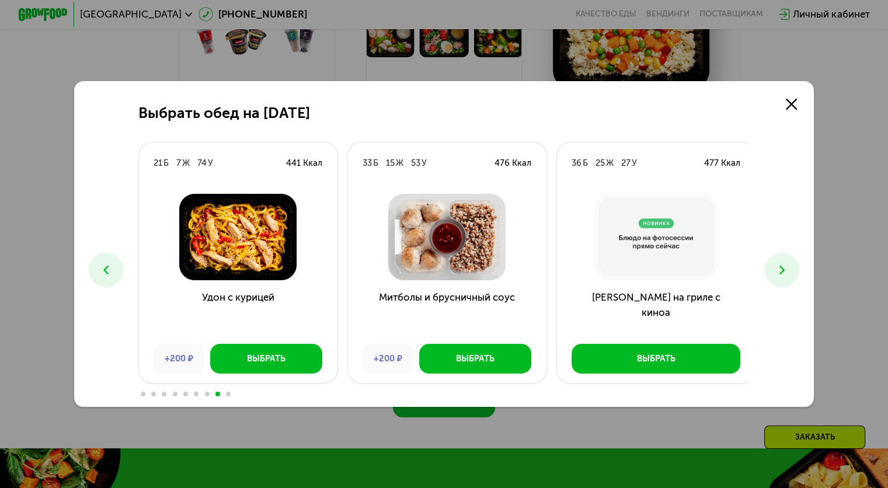
click at [775, 272] on button at bounding box center [782, 270] width 34 height 34
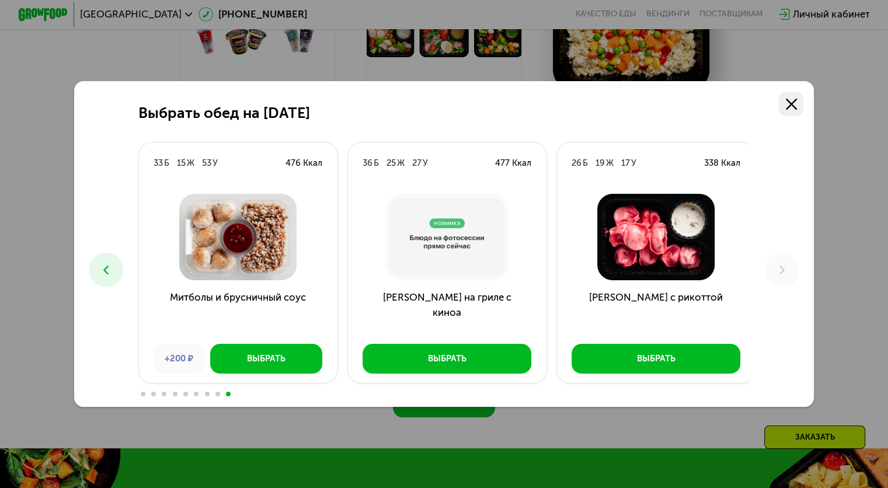
click at [794, 99] on icon at bounding box center [791, 104] width 11 height 11
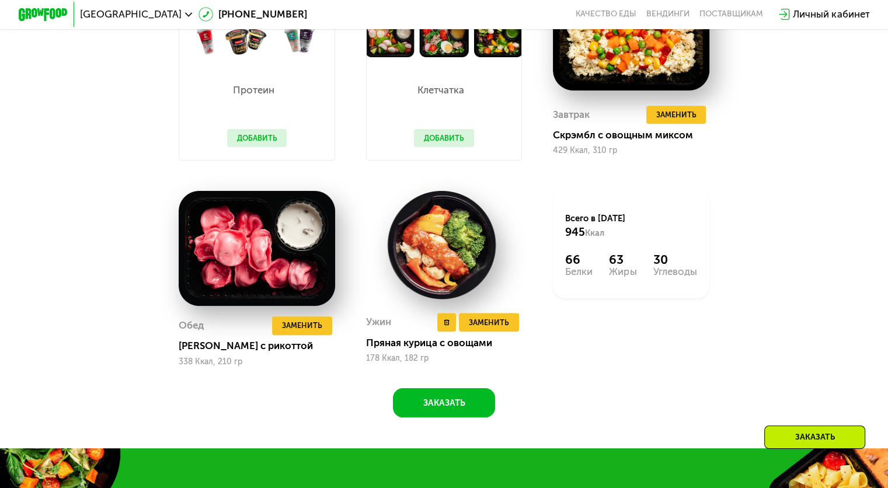
click at [425, 273] on img at bounding box center [444, 245] width 156 height 109
click at [308, 332] on span "Заменить" at bounding box center [302, 325] width 40 height 12
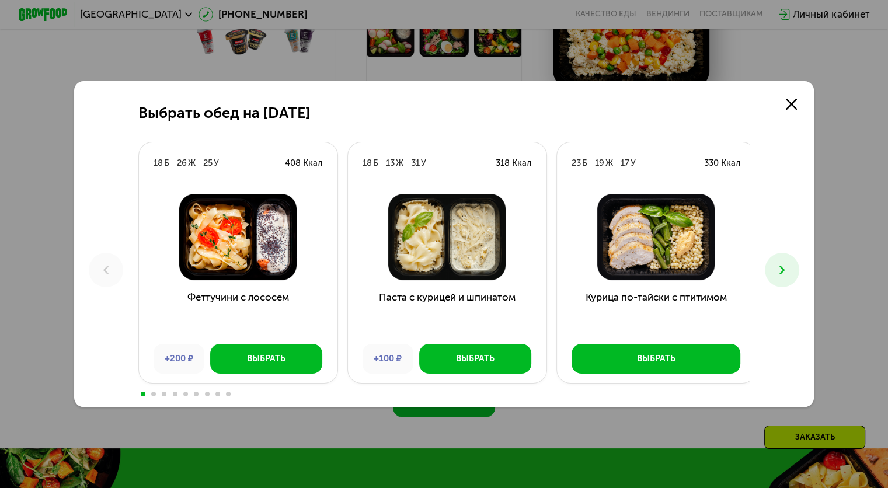
click at [669, 274] on img at bounding box center [655, 237] width 179 height 86
click at [784, 274] on icon at bounding box center [782, 270] width 15 height 15
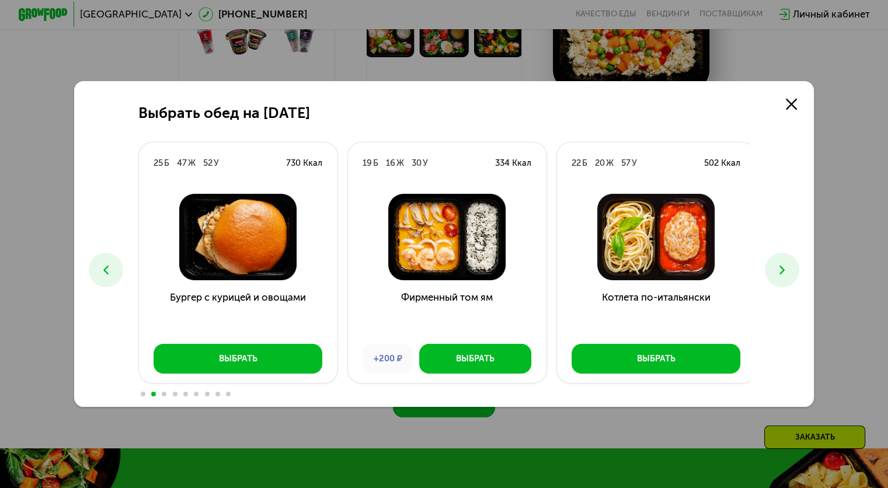
click at [784, 274] on icon at bounding box center [782, 270] width 15 height 15
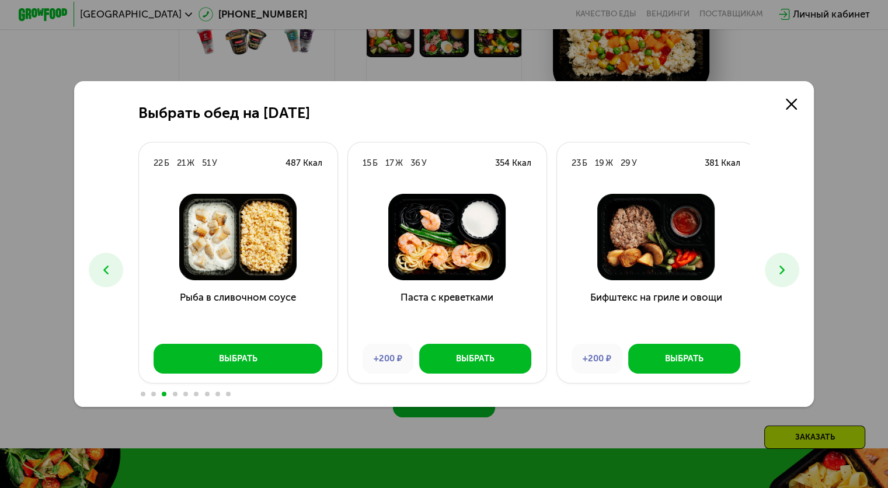
click at [269, 258] on img at bounding box center [237, 237] width 179 height 86
click at [270, 355] on button "Выбрать" at bounding box center [238, 359] width 169 height 30
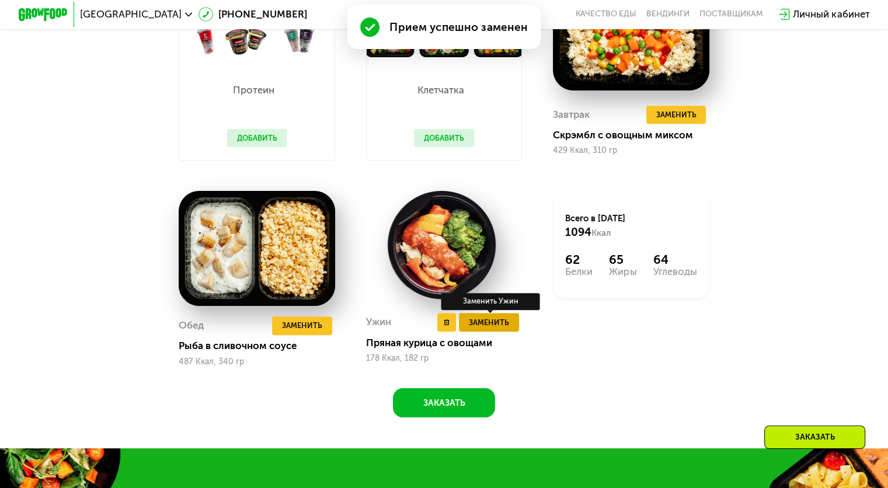
click at [496, 332] on button "Заменить" at bounding box center [489, 322] width 60 height 19
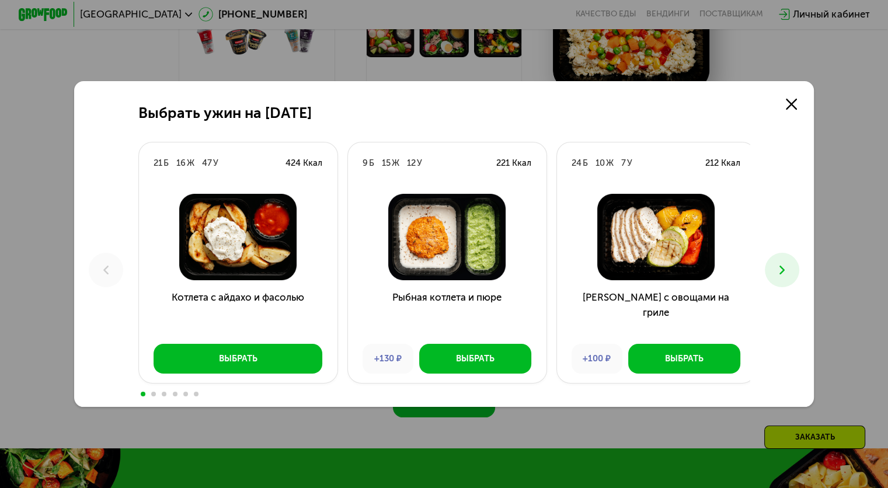
click at [789, 277] on icon at bounding box center [782, 270] width 15 height 15
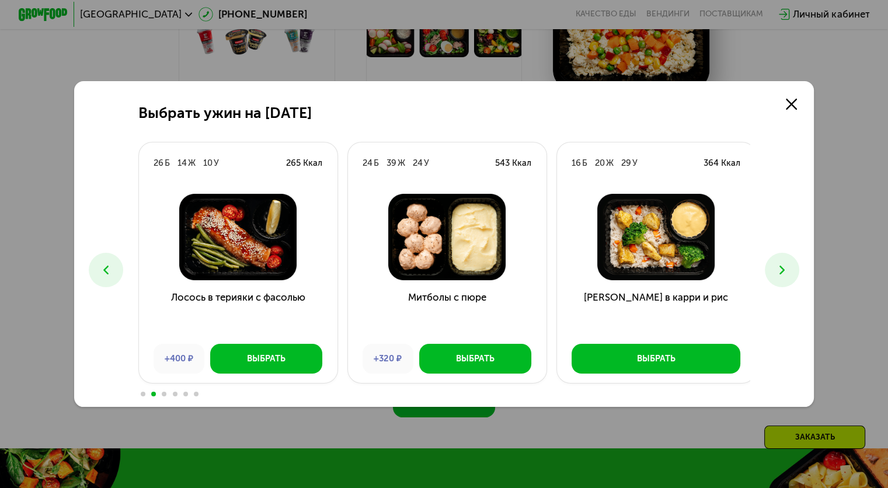
click at [789, 277] on icon at bounding box center [782, 270] width 15 height 15
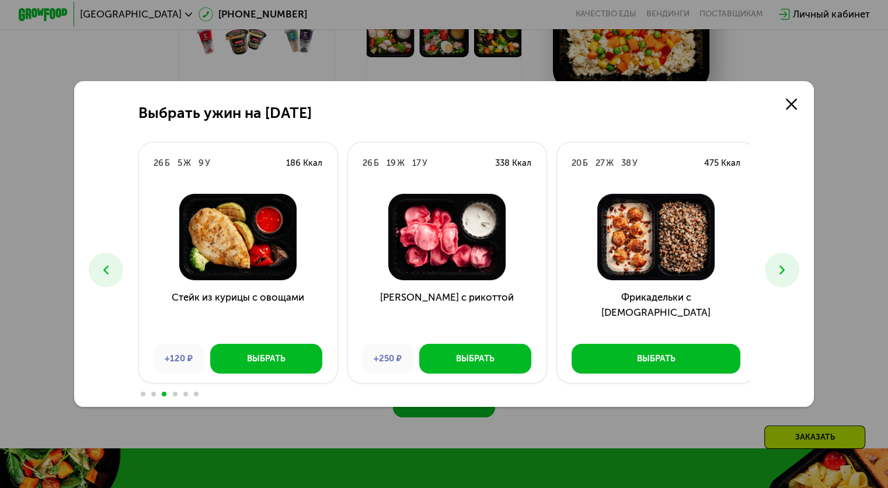
click at [789, 277] on icon at bounding box center [782, 270] width 15 height 15
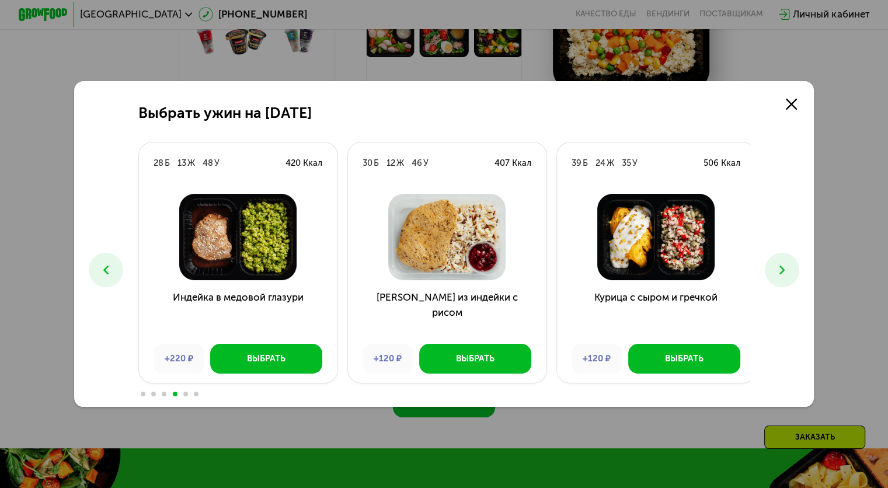
click at [789, 277] on icon at bounding box center [782, 270] width 15 height 15
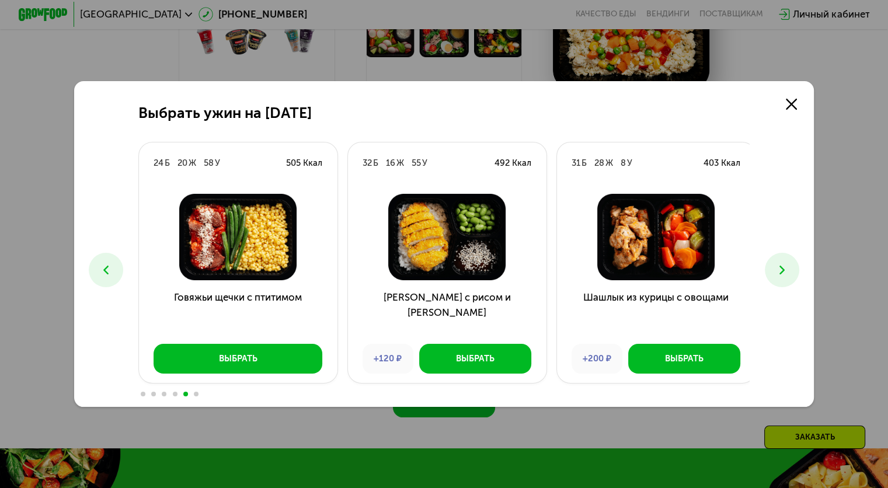
click at [789, 277] on icon at bounding box center [782, 270] width 15 height 15
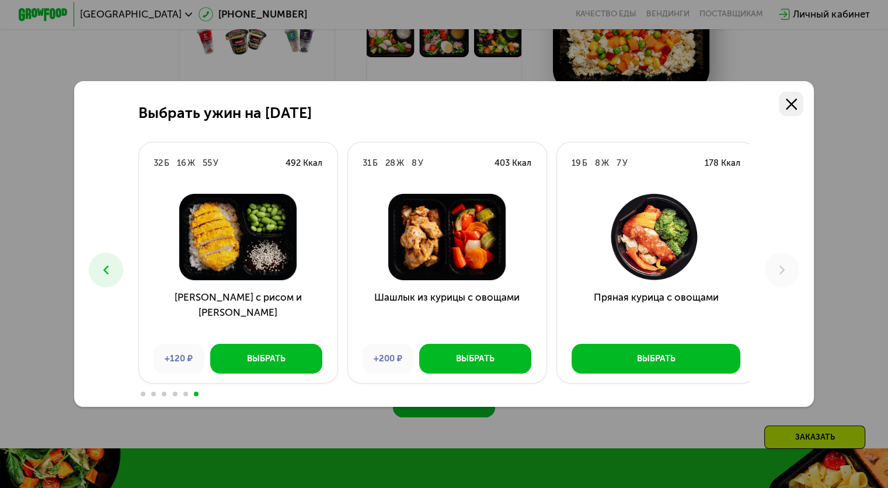
click at [803, 107] on link at bounding box center [791, 104] width 25 height 25
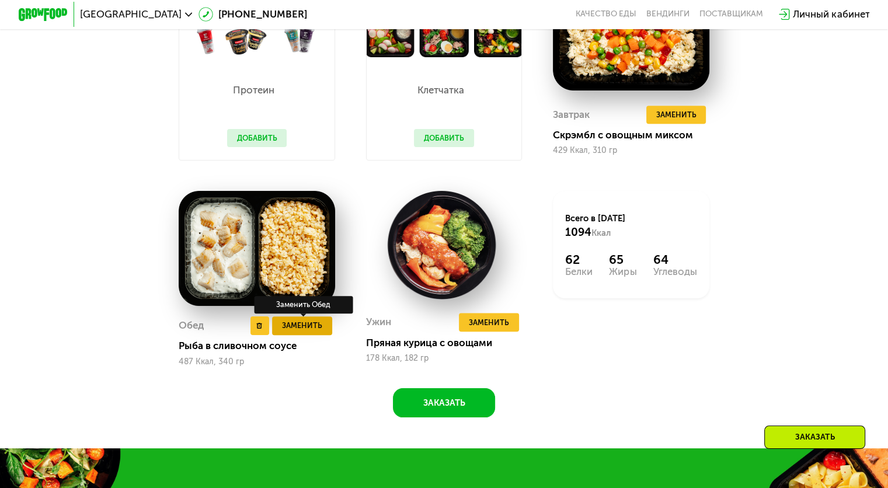
click at [311, 332] on span "Заменить" at bounding box center [302, 325] width 40 height 12
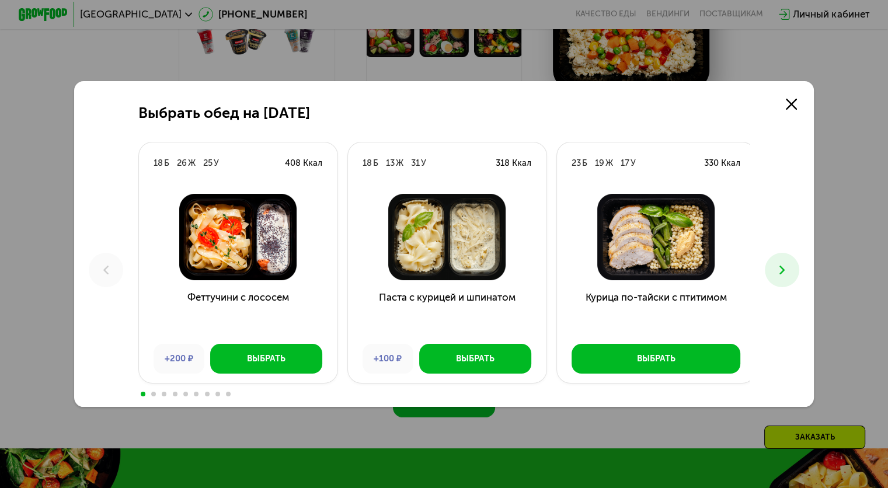
click at [782, 269] on icon at bounding box center [782, 270] width 15 height 15
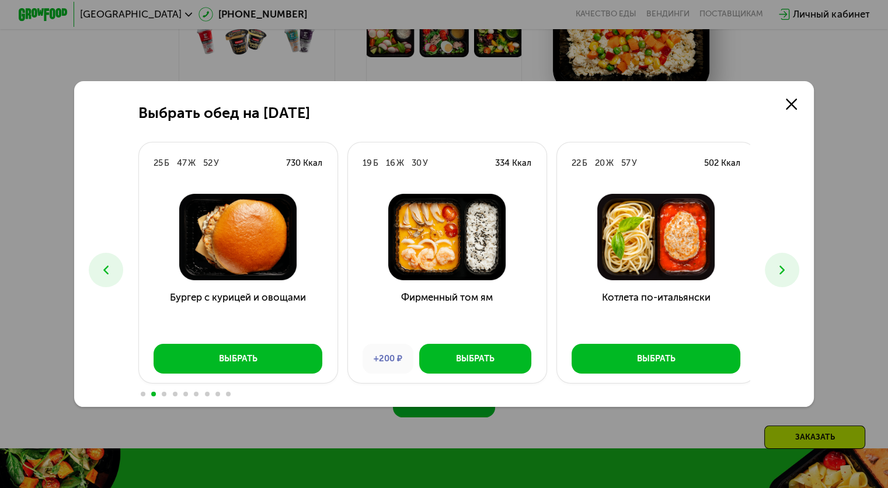
click at [782, 269] on icon at bounding box center [782, 270] width 15 height 15
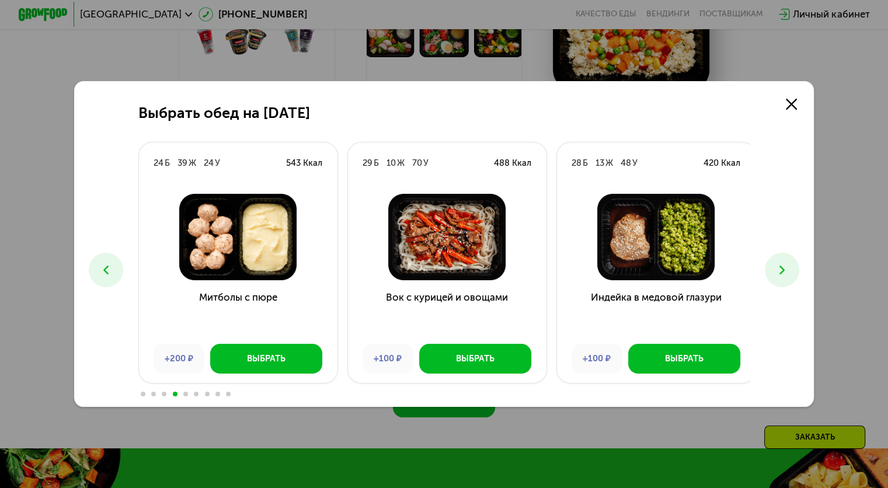
click at [782, 269] on icon at bounding box center [782, 270] width 15 height 15
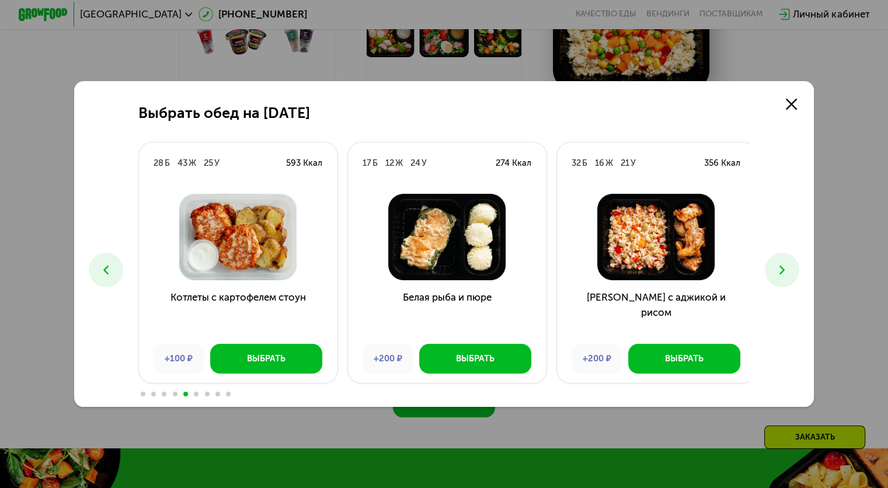
click at [782, 269] on icon at bounding box center [782, 270] width 15 height 15
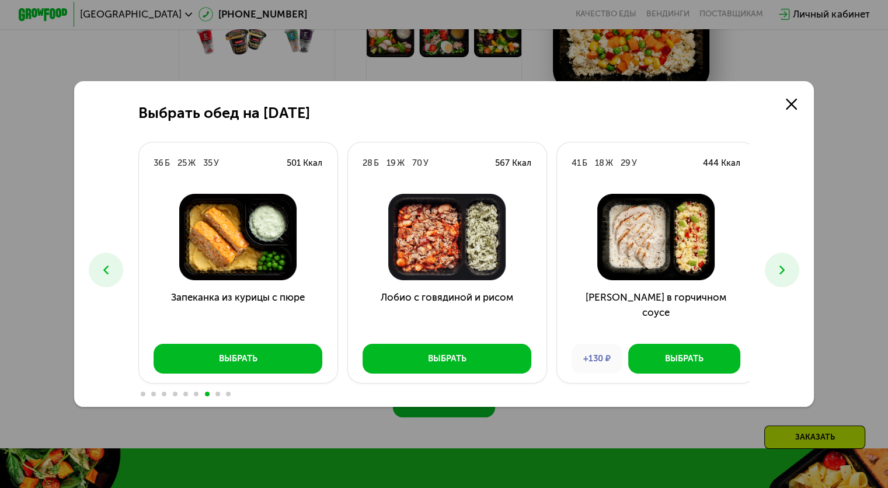
click at [782, 269] on icon at bounding box center [782, 270] width 15 height 15
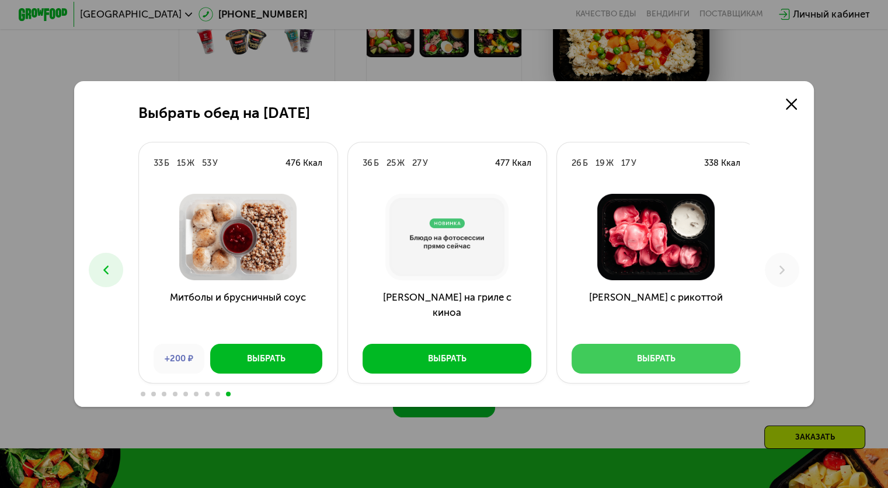
click at [625, 360] on button "Выбрать" at bounding box center [655, 359] width 169 height 30
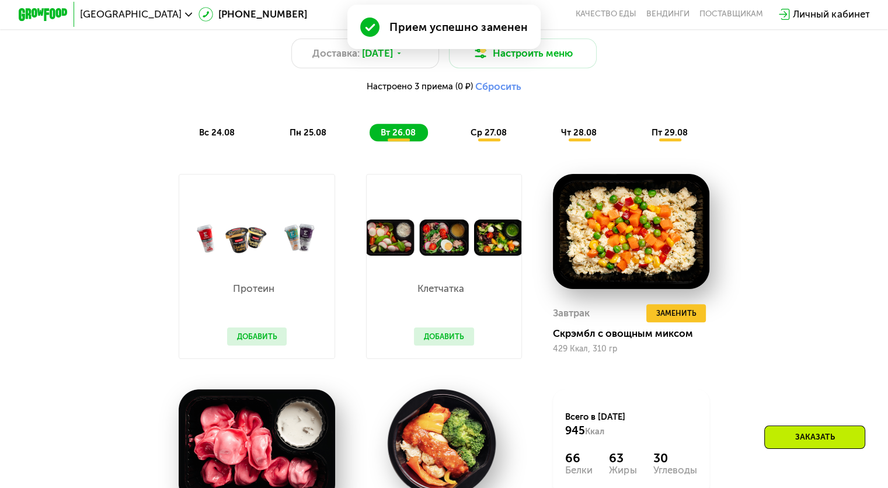
scroll to position [584, 0]
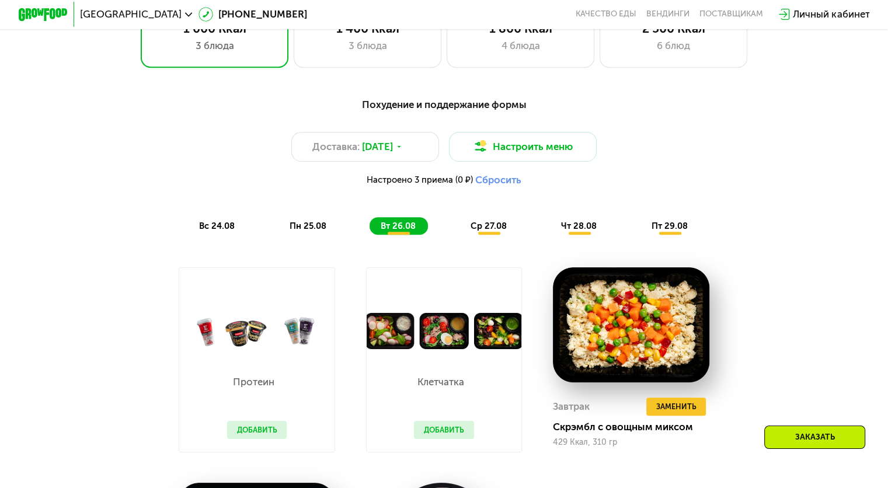
click at [486, 231] on span "ср 27.08" at bounding box center [488, 226] width 36 height 11
click at [395, 231] on span "вт 26.08" at bounding box center [398, 226] width 35 height 11
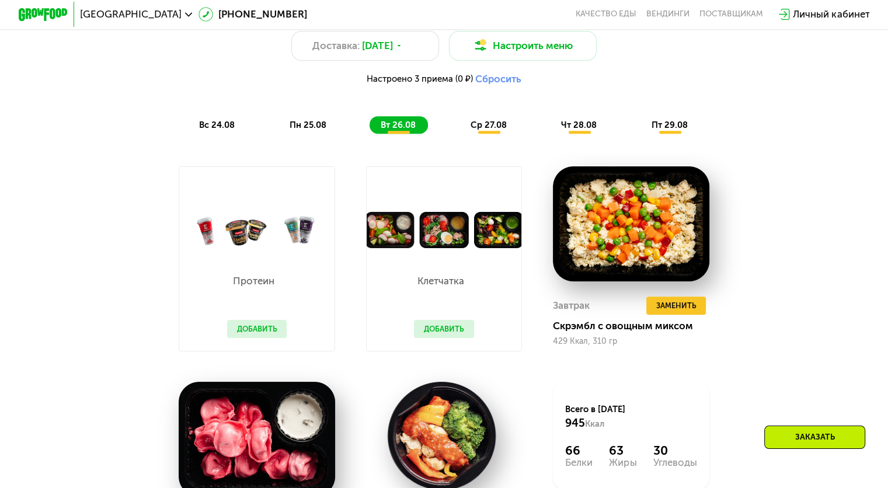
scroll to position [759, 0]
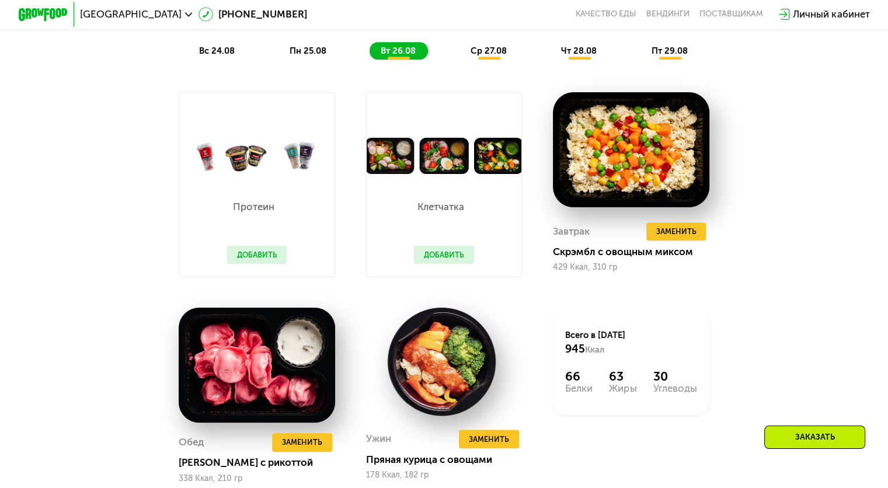
click at [497, 55] on span "ср 27.08" at bounding box center [488, 51] width 36 height 11
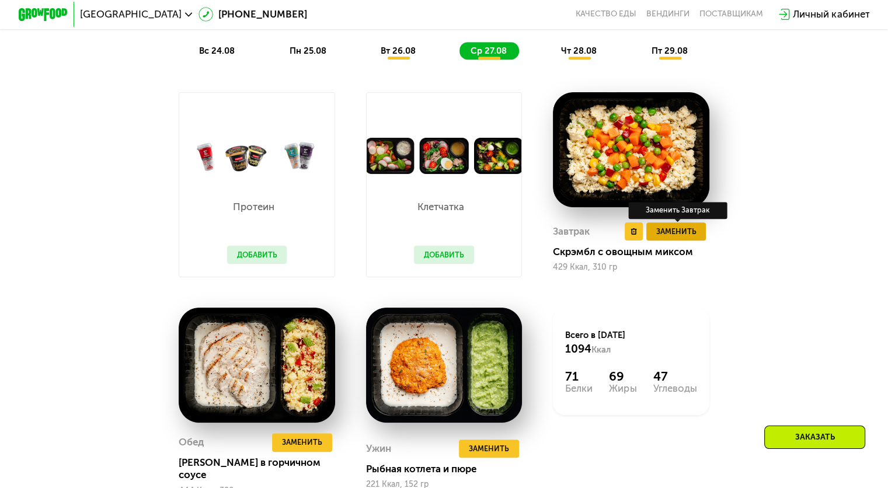
click at [679, 238] on span "Заменить" at bounding box center [675, 231] width 40 height 12
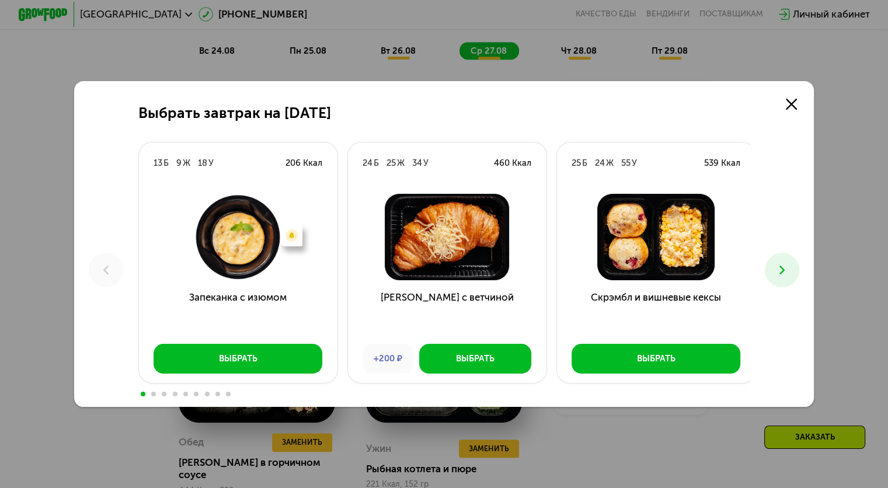
click at [783, 266] on use at bounding box center [781, 270] width 5 height 9
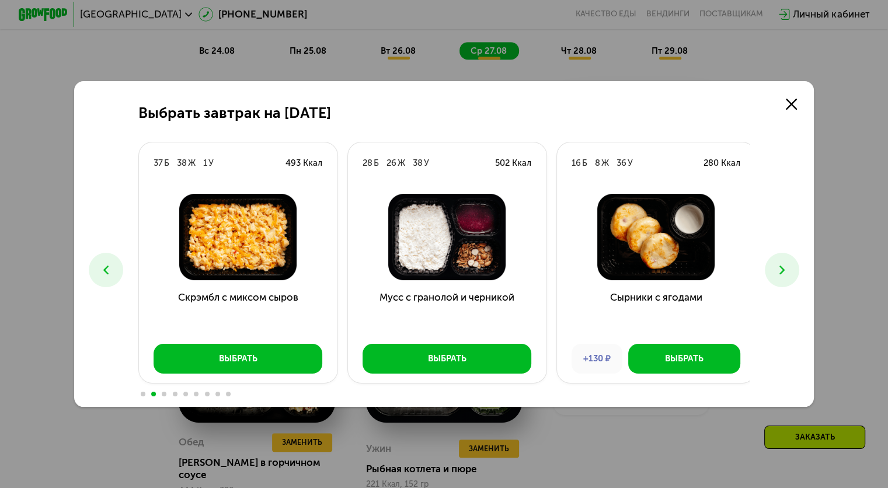
click at [783, 266] on use at bounding box center [781, 270] width 5 height 9
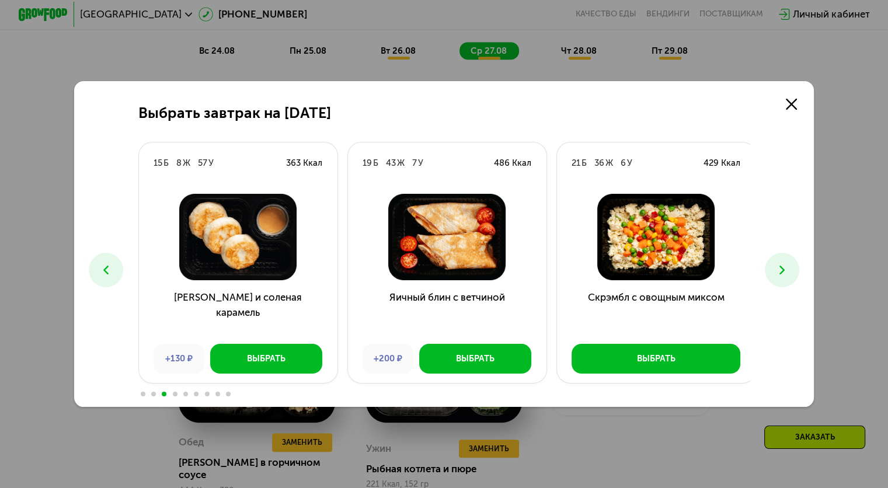
click at [783, 266] on use at bounding box center [781, 270] width 5 height 9
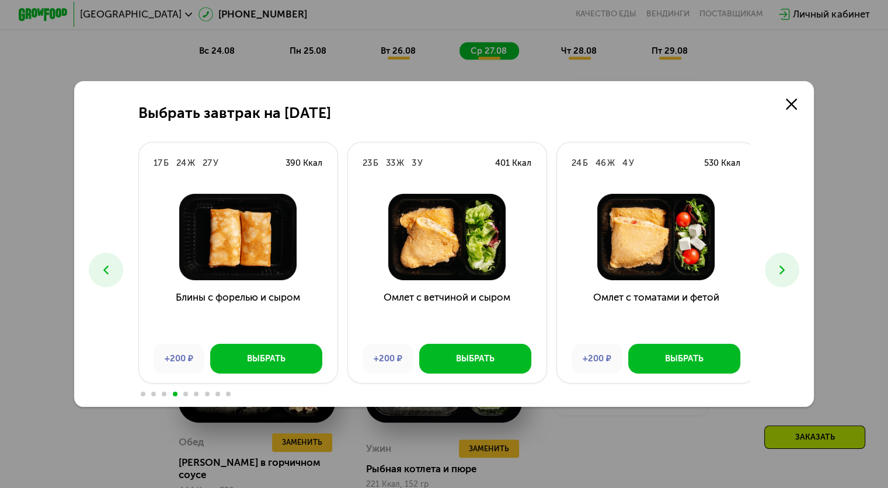
click at [783, 266] on use at bounding box center [781, 270] width 5 height 9
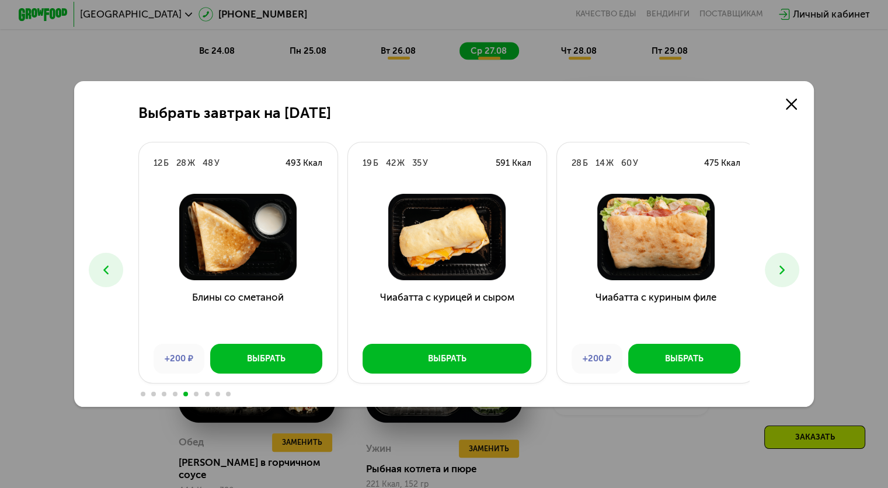
click at [783, 266] on use at bounding box center [781, 270] width 5 height 9
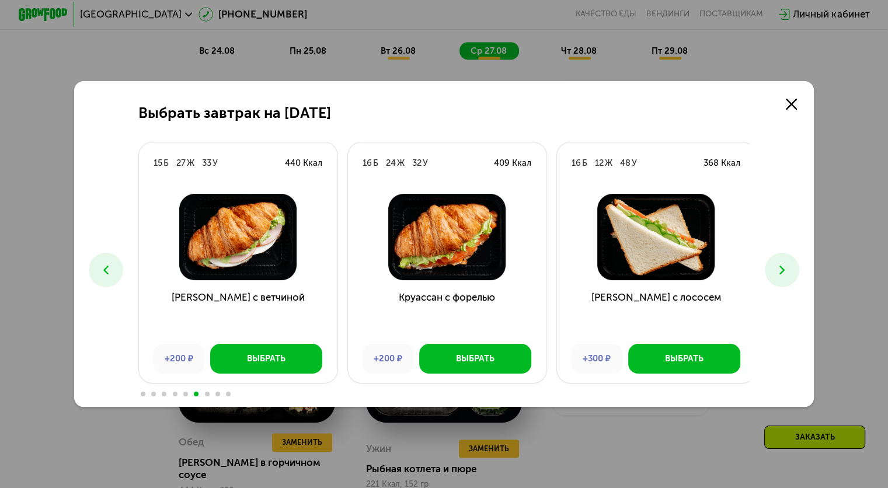
click at [783, 266] on use at bounding box center [781, 270] width 5 height 9
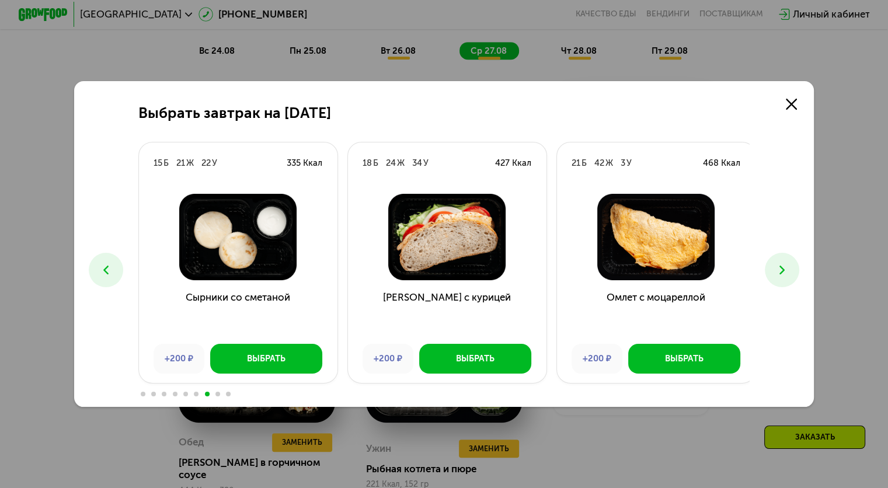
click at [777, 263] on icon at bounding box center [782, 270] width 15 height 15
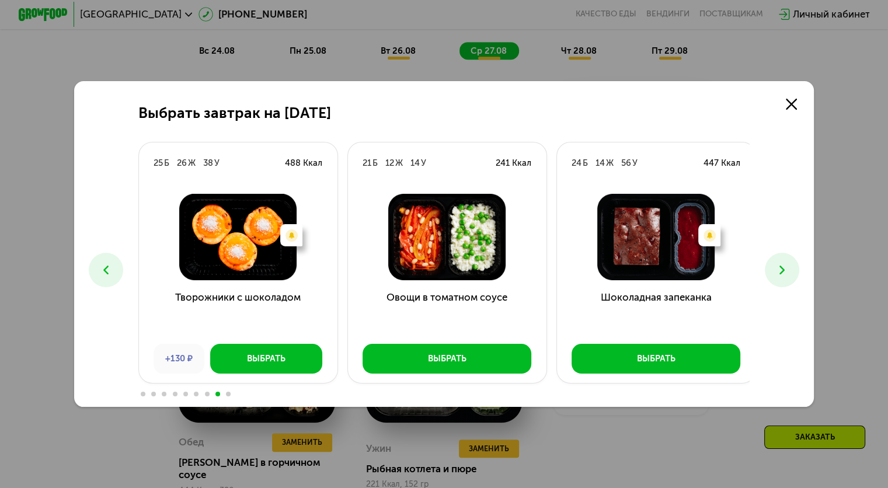
click at [777, 263] on icon at bounding box center [782, 270] width 15 height 15
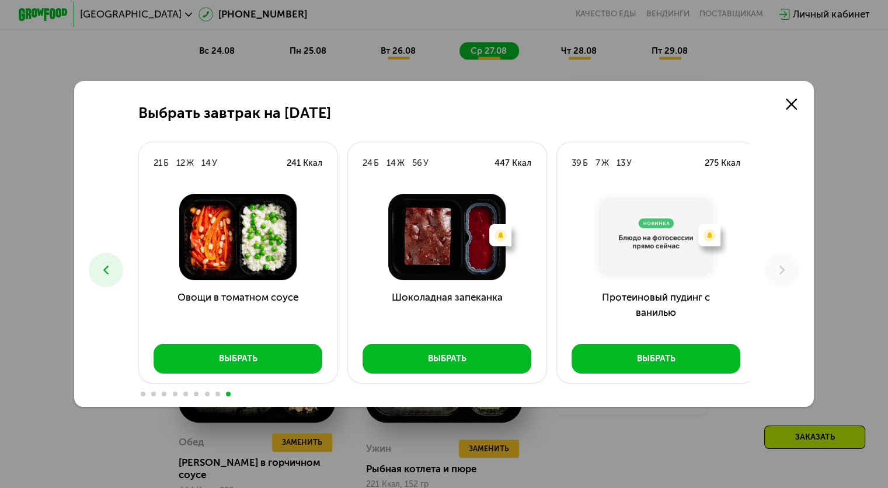
click at [687, 303] on h3 "Протеиновый пудинг с ванилью" at bounding box center [656, 312] width 198 height 44
click at [663, 362] on div "Выбрать" at bounding box center [656, 359] width 39 height 12
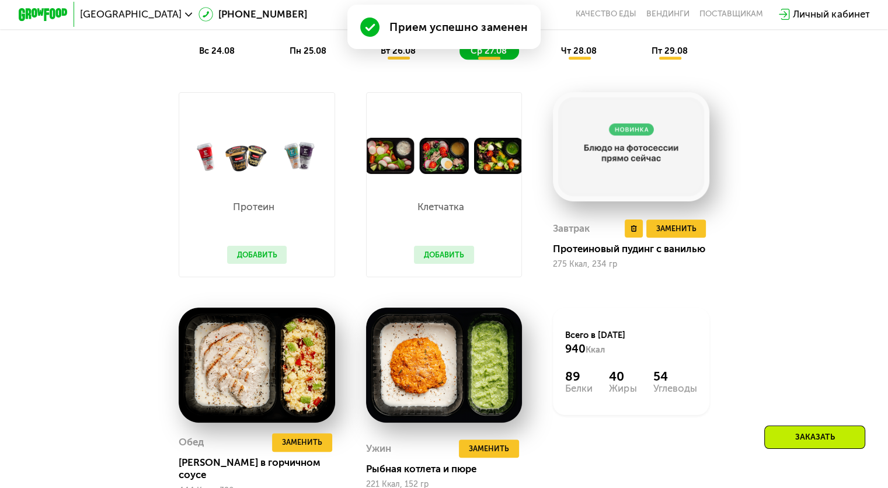
click at [648, 142] on img at bounding box center [631, 146] width 156 height 109
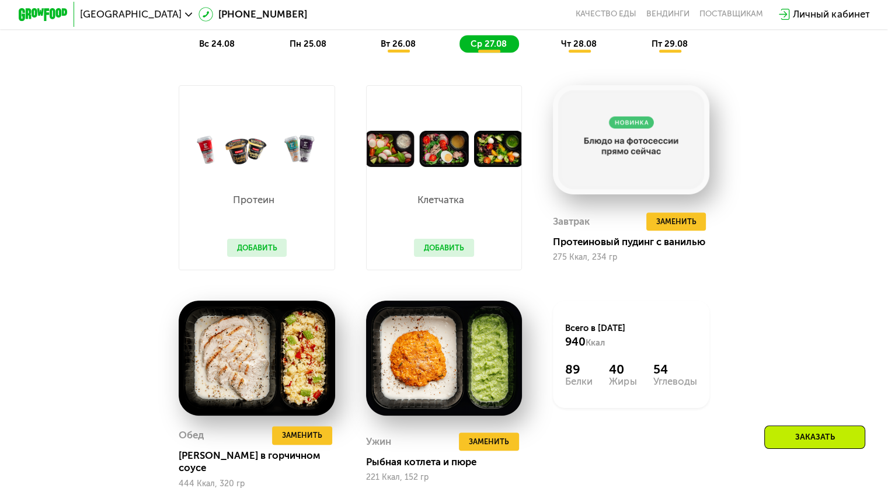
scroll to position [700, 0]
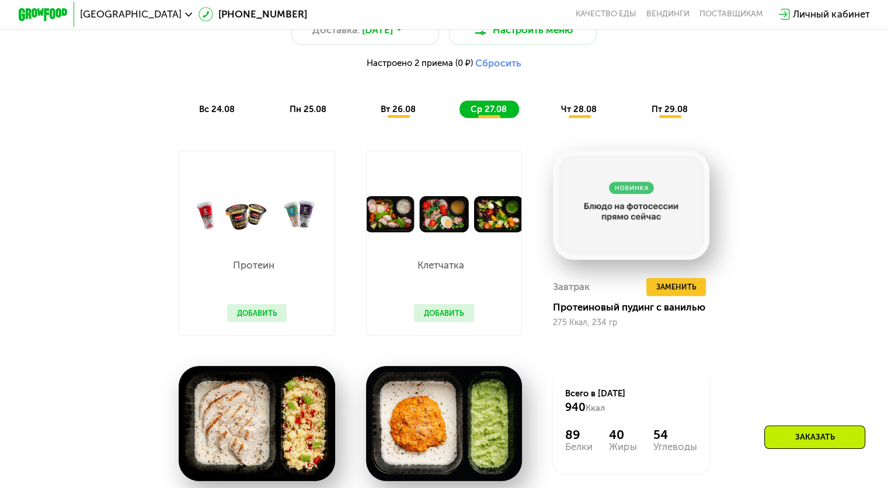
click at [588, 110] on span "чт 28.08" at bounding box center [579, 109] width 36 height 11
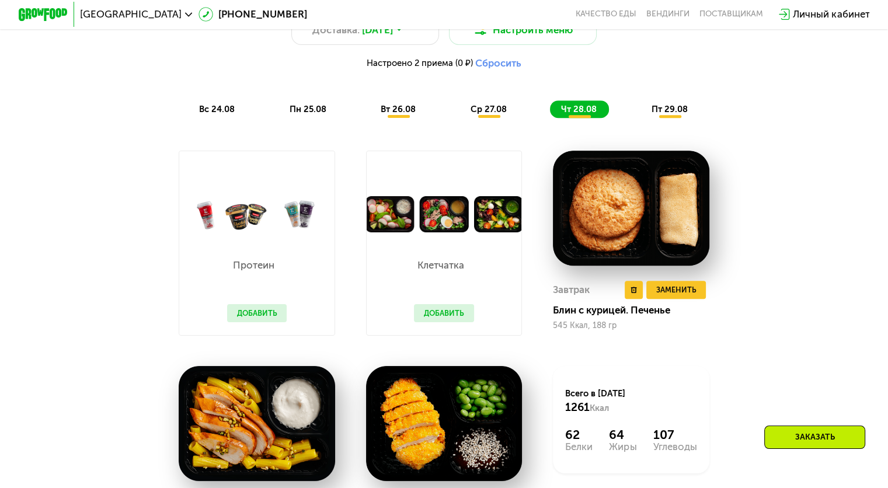
click at [614, 259] on img at bounding box center [631, 208] width 156 height 115
click at [620, 230] on img at bounding box center [631, 208] width 156 height 115
click at [678, 231] on img at bounding box center [631, 208] width 156 height 115
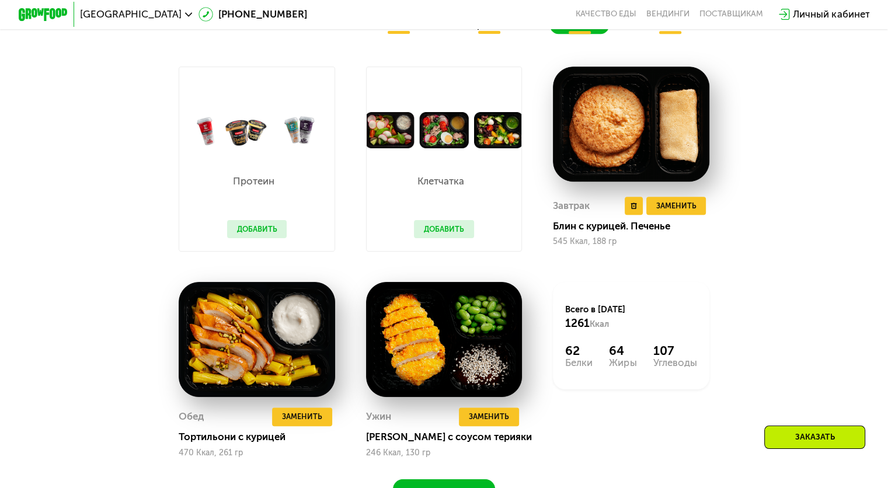
scroll to position [876, 0]
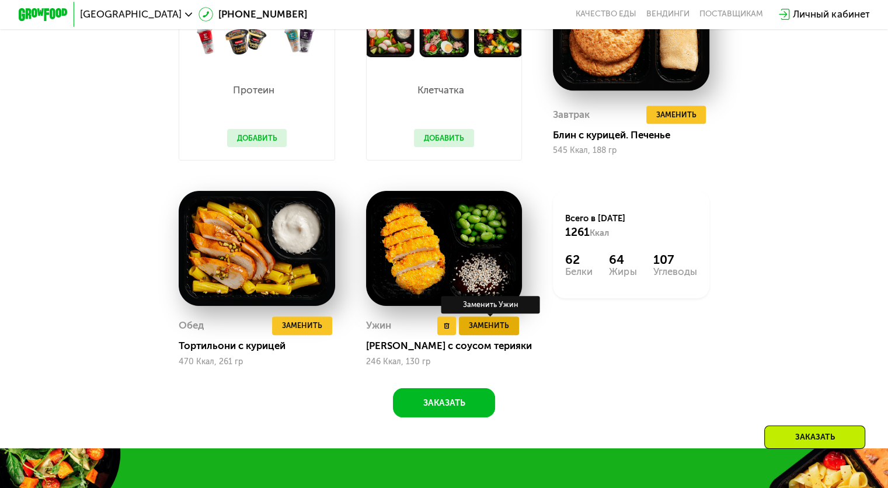
click at [483, 332] on span "Заменить" at bounding box center [489, 325] width 40 height 12
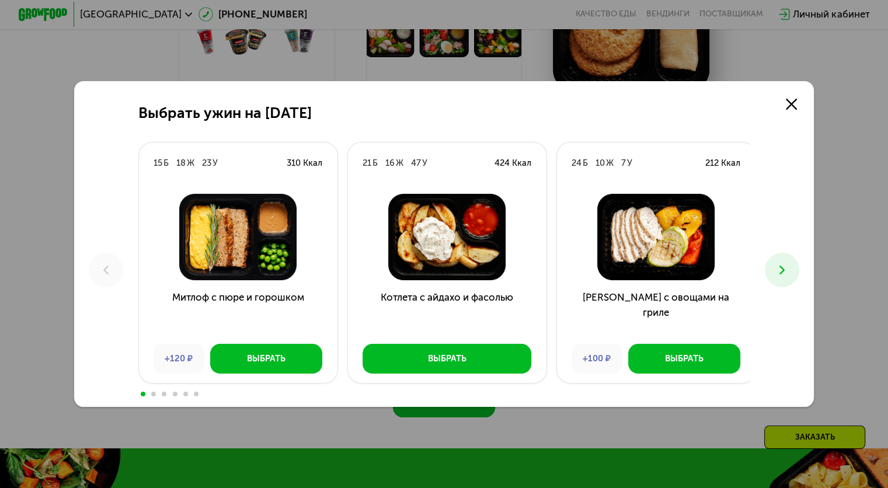
click at [198, 294] on h3 "Митлоф с пюре и горошком" at bounding box center [238, 312] width 198 height 44
click at [787, 264] on icon at bounding box center [782, 270] width 15 height 15
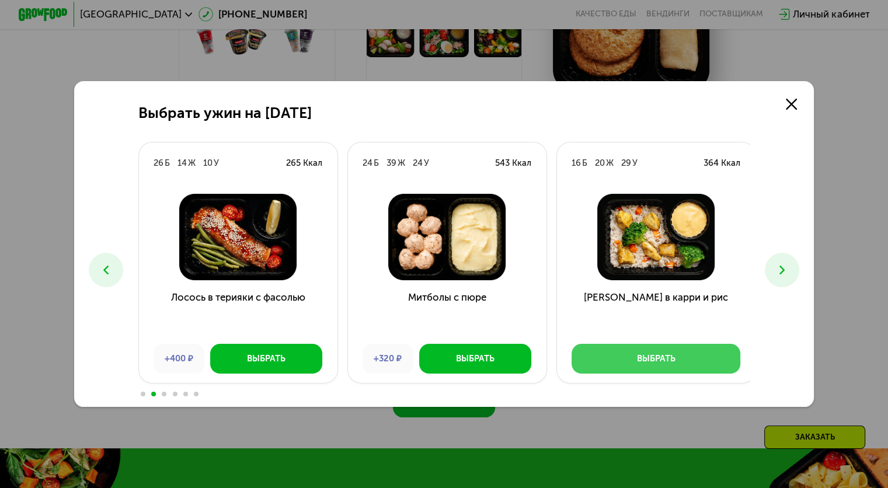
click at [628, 360] on button "Выбрать" at bounding box center [655, 359] width 169 height 30
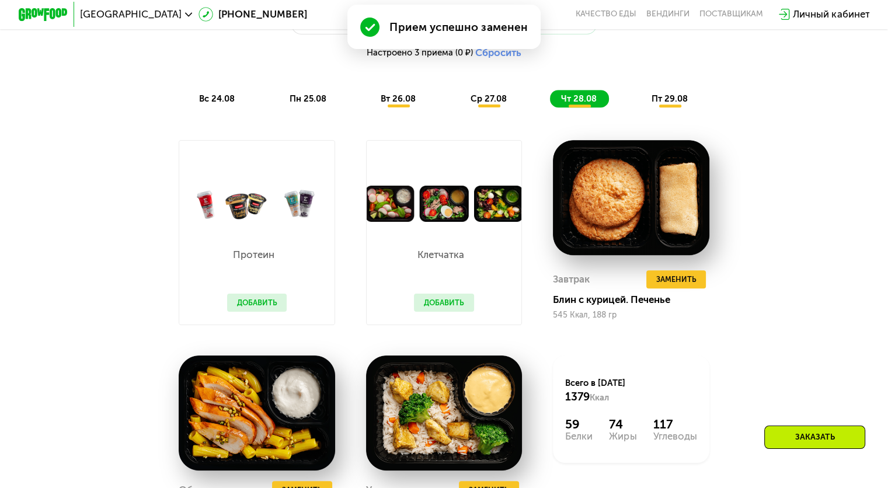
scroll to position [700, 0]
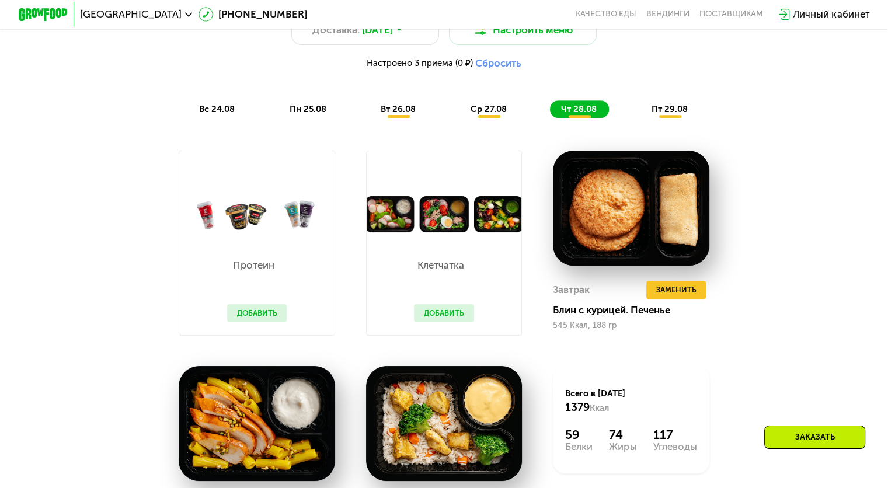
click at [672, 114] on span "пт 29.08" at bounding box center [669, 109] width 36 height 11
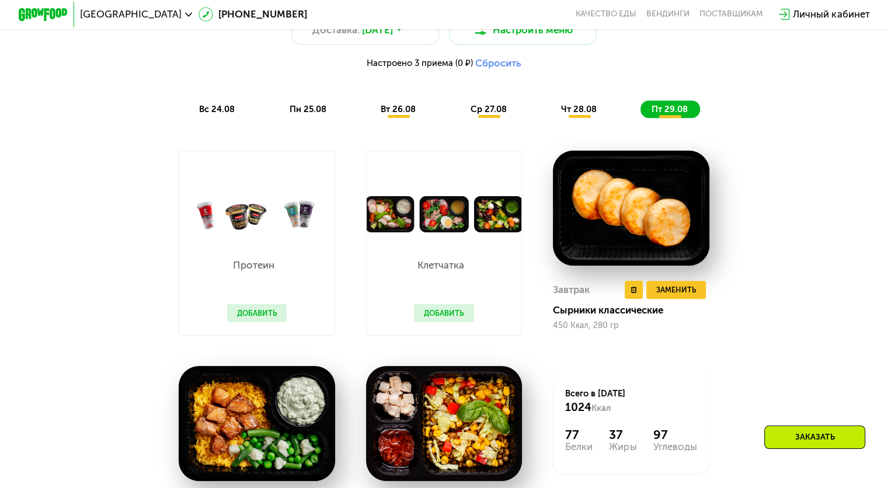
click at [647, 229] on img at bounding box center [631, 208] width 156 height 115
click at [589, 316] on div "Сырники классические" at bounding box center [636, 310] width 166 height 12
click at [424, 216] on img at bounding box center [444, 214] width 155 height 36
click at [448, 322] on button "Добавить" at bounding box center [444, 313] width 60 height 19
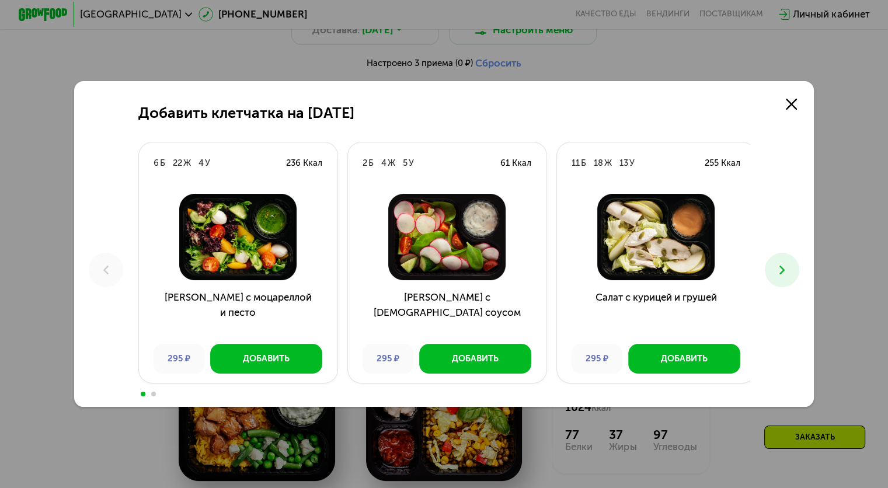
click at [789, 271] on icon at bounding box center [782, 270] width 15 height 15
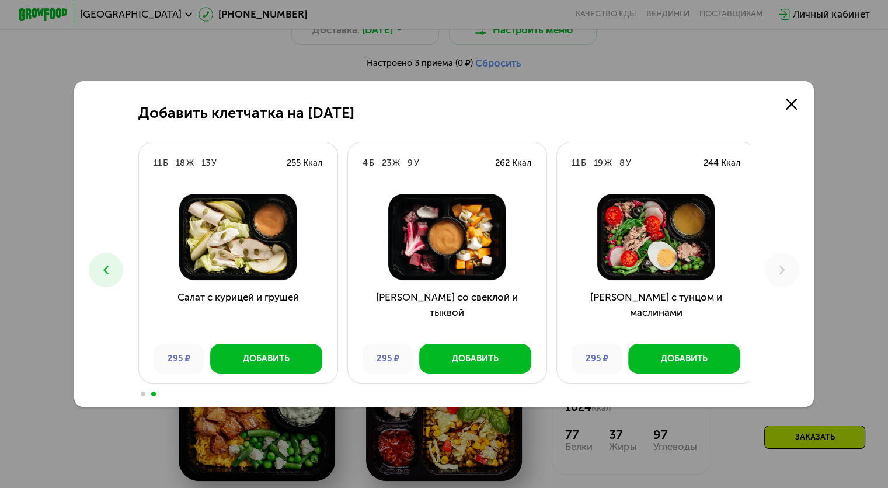
click at [85, 268] on div "Добавить клетчатка на [DATE] 6 Б 22 Ж 4 У 236 Ккал Салат с моцареллой и песто 2…" at bounding box center [444, 244] width 740 height 326
click at [100, 278] on button at bounding box center [106, 270] width 34 height 34
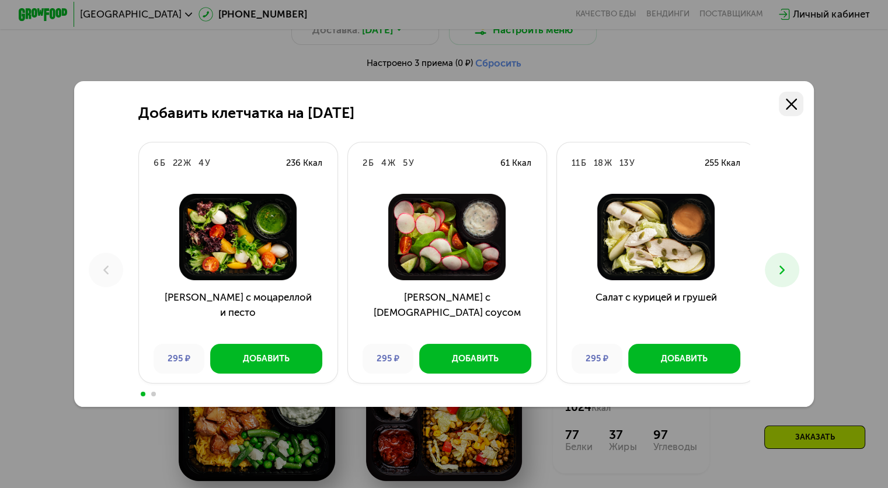
click at [794, 100] on icon at bounding box center [791, 104] width 11 height 11
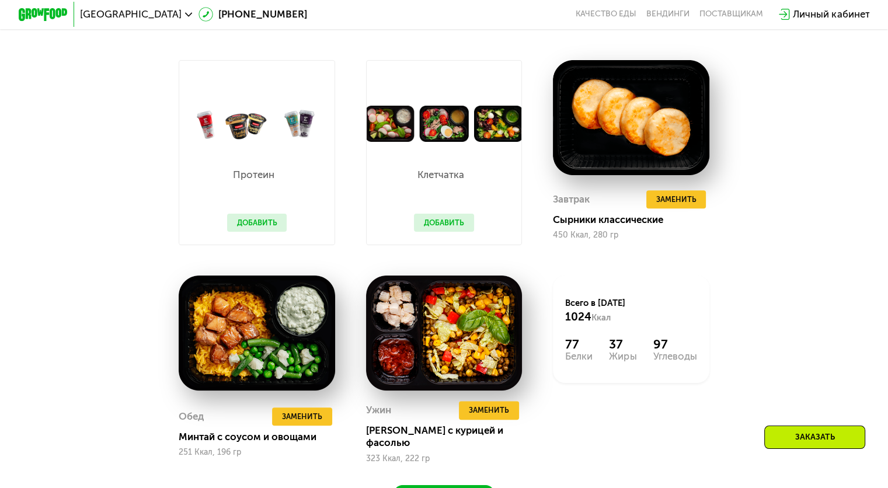
scroll to position [817, 0]
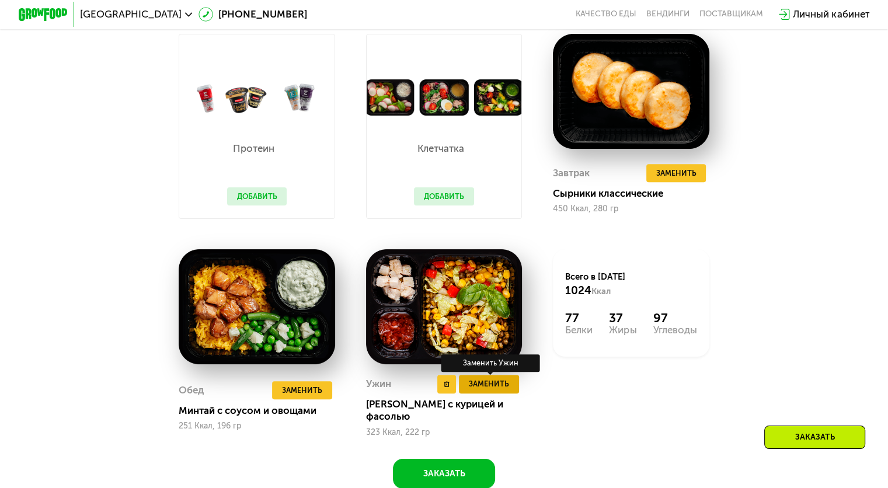
click at [499, 390] on span "Заменить" at bounding box center [489, 384] width 40 height 12
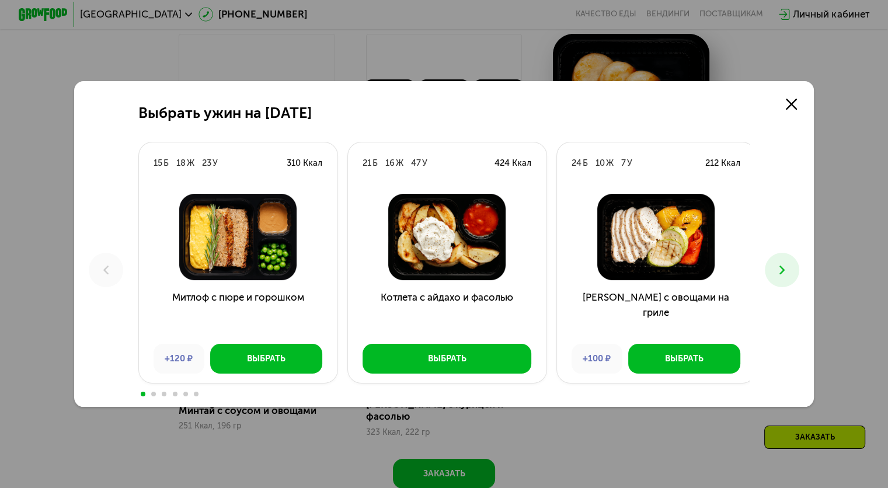
click at [787, 273] on icon at bounding box center [782, 270] width 15 height 15
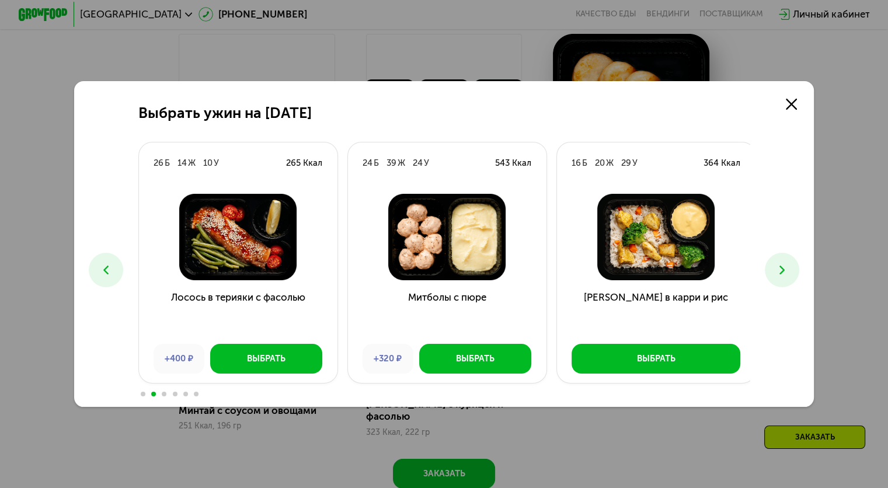
click at [787, 273] on icon at bounding box center [782, 270] width 15 height 15
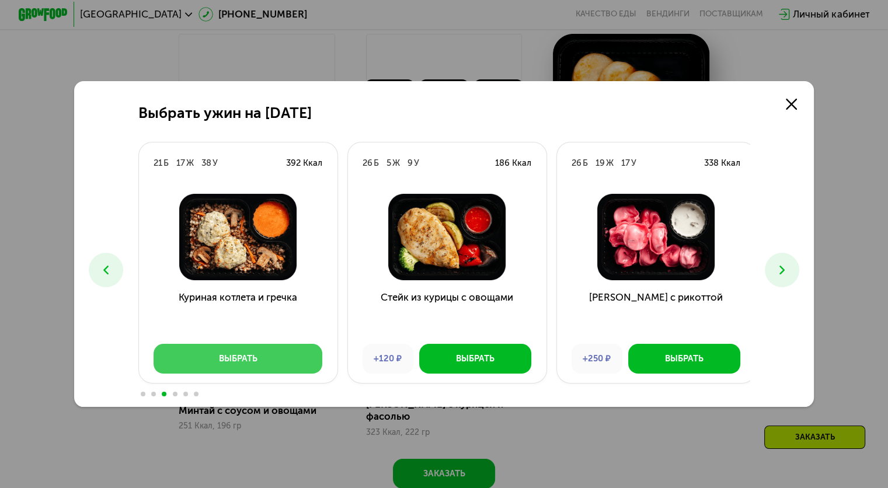
click at [262, 350] on button "Выбрать" at bounding box center [238, 359] width 169 height 30
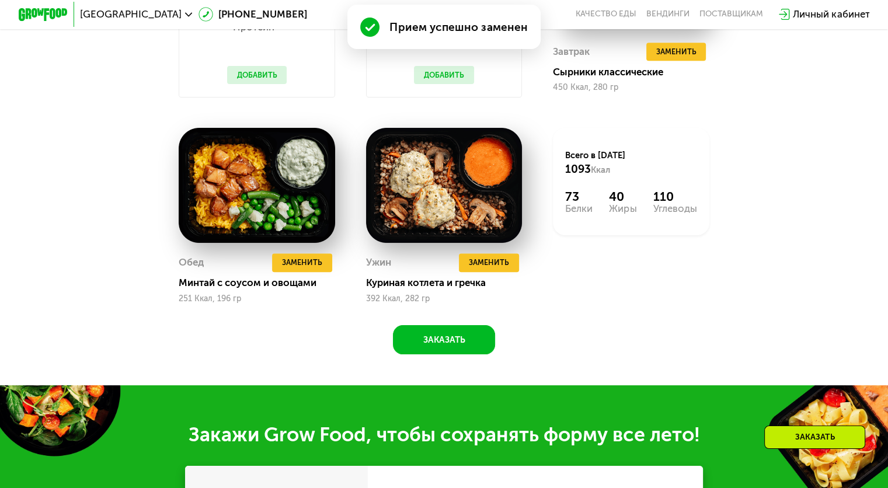
scroll to position [992, 0]
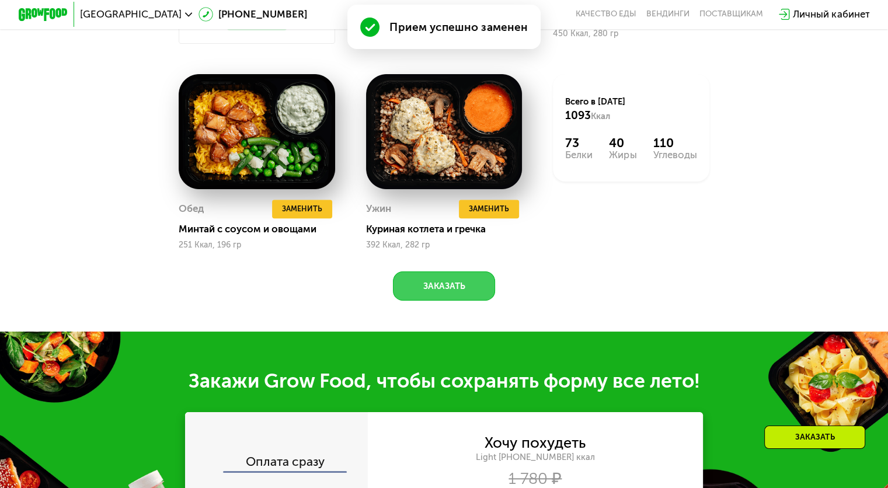
click at [471, 297] on button "Заказать" at bounding box center [444, 286] width 102 height 30
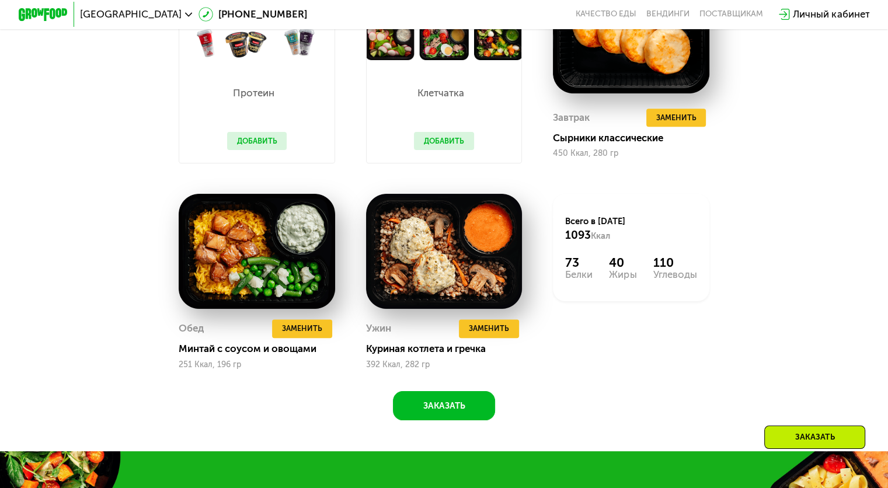
scroll to position [1160, 0]
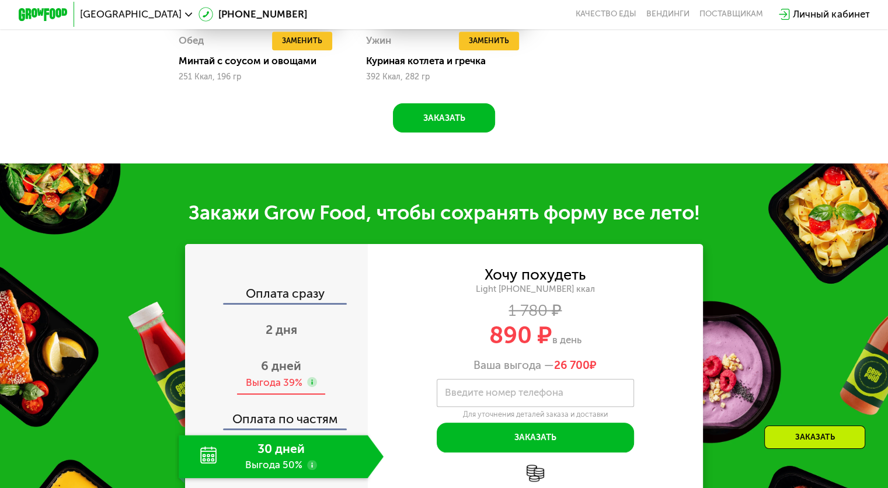
click at [289, 387] on div "6 дней Выгода 39%" at bounding box center [281, 374] width 205 height 43
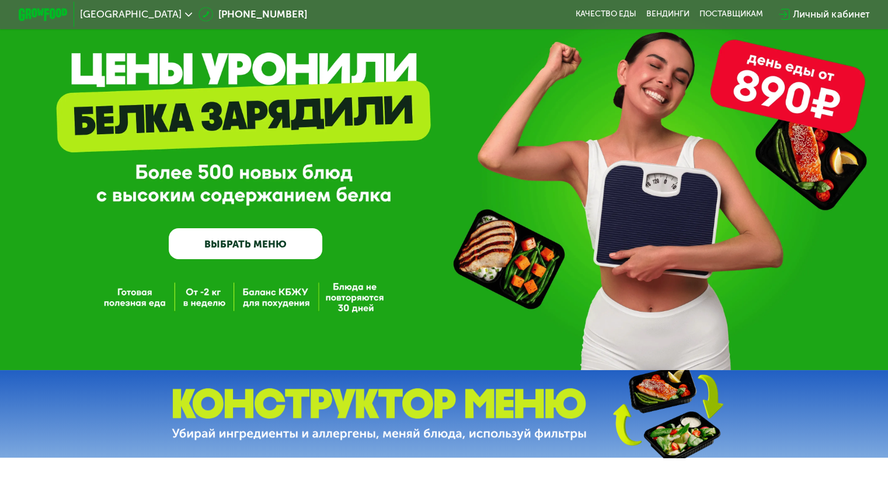
scroll to position [0, 0]
